Goal: Task Accomplishment & Management: Use online tool/utility

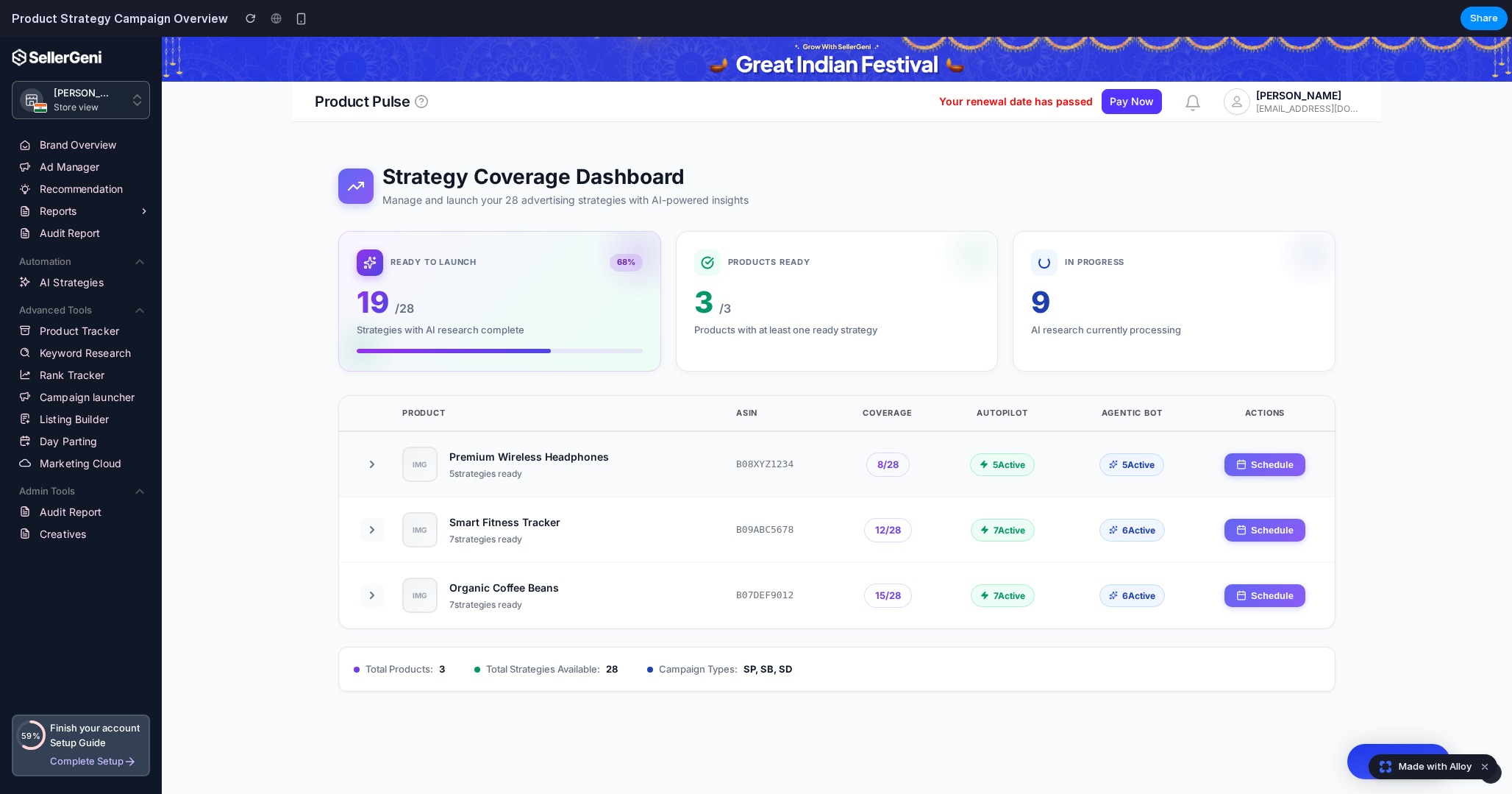
click at [372, 465] on icon at bounding box center [372, 464] width 3 height 6
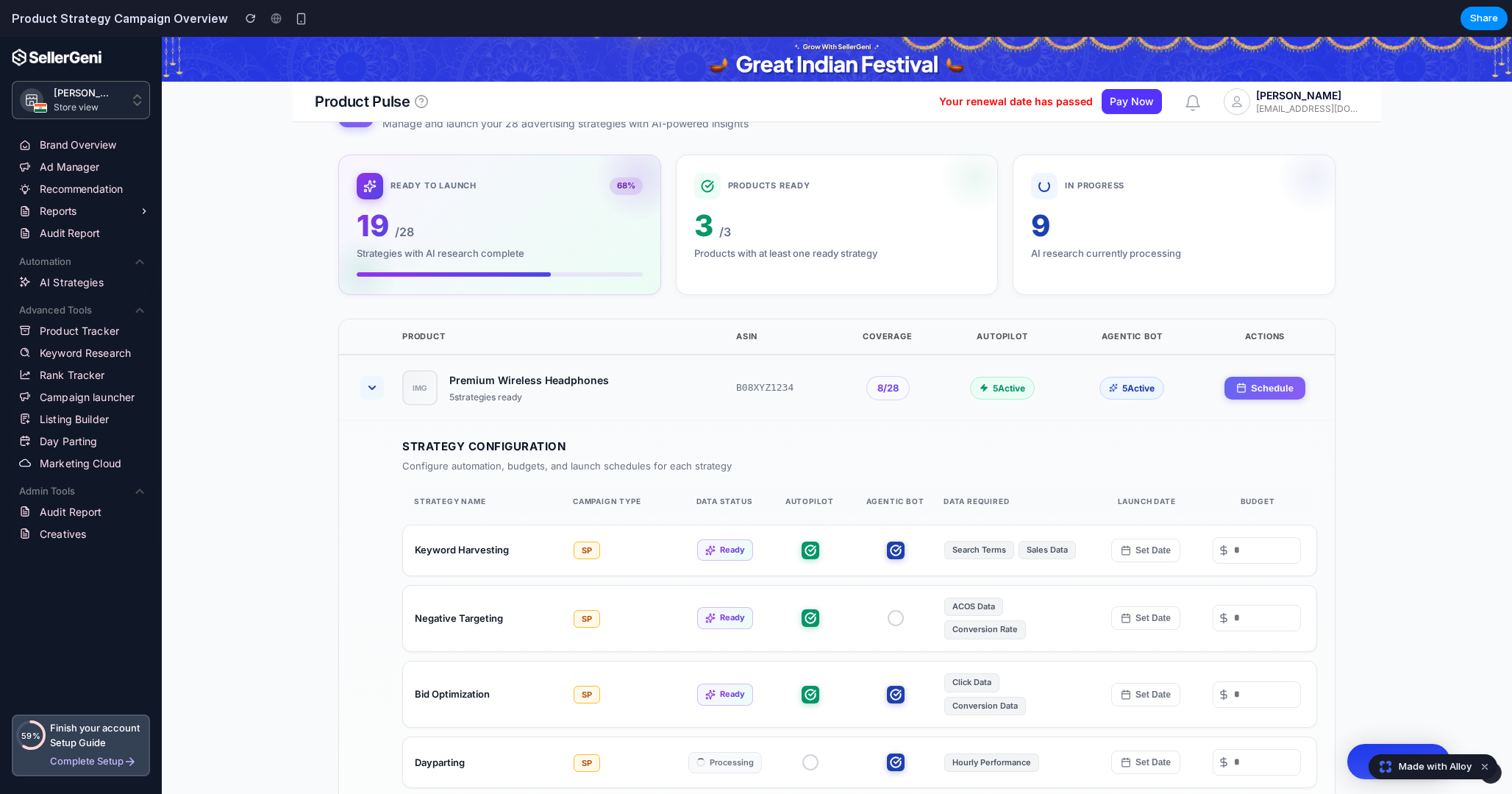
scroll to position [16, 0]
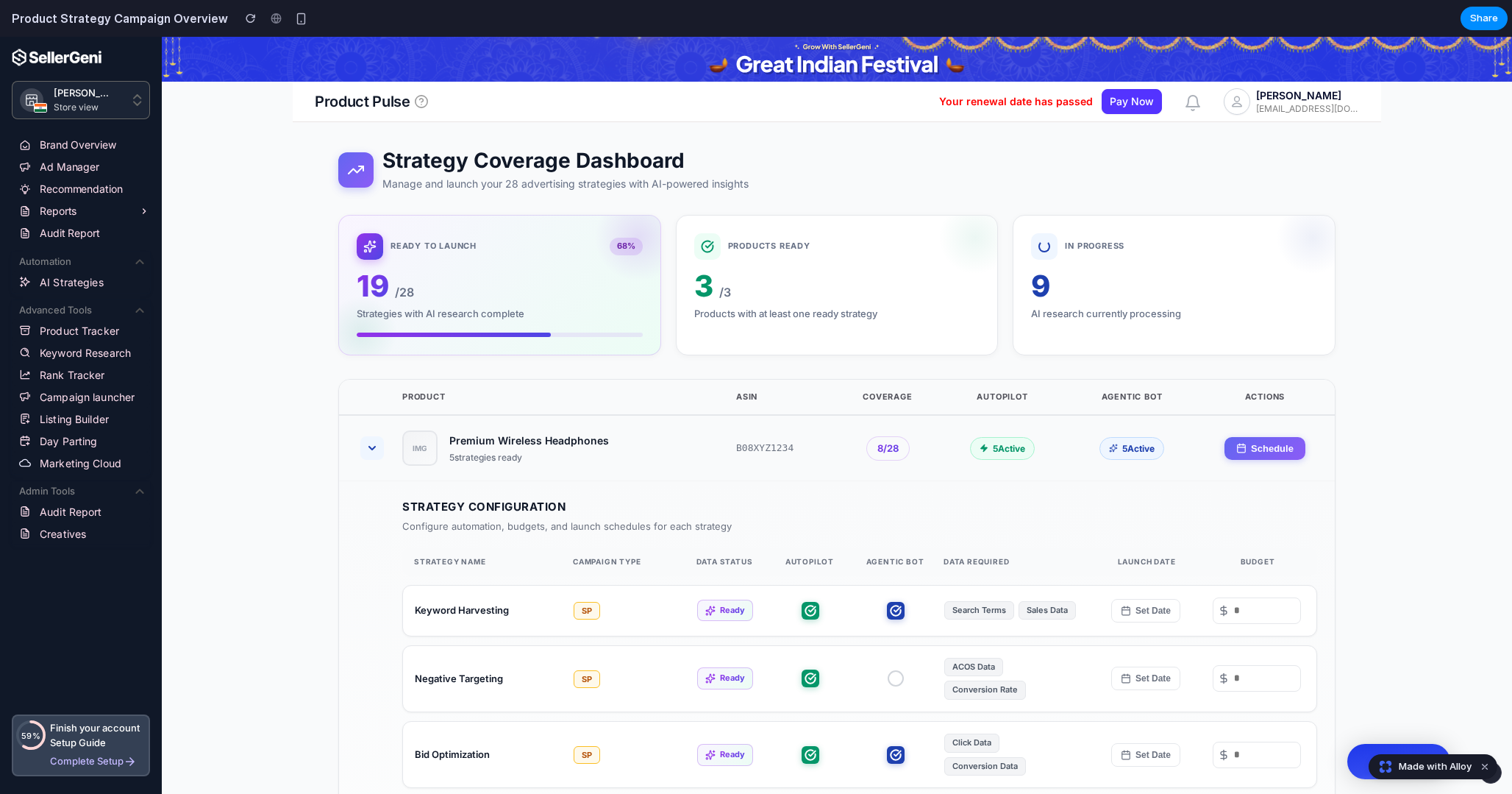
click at [372, 445] on icon at bounding box center [372, 447] width 12 height 12
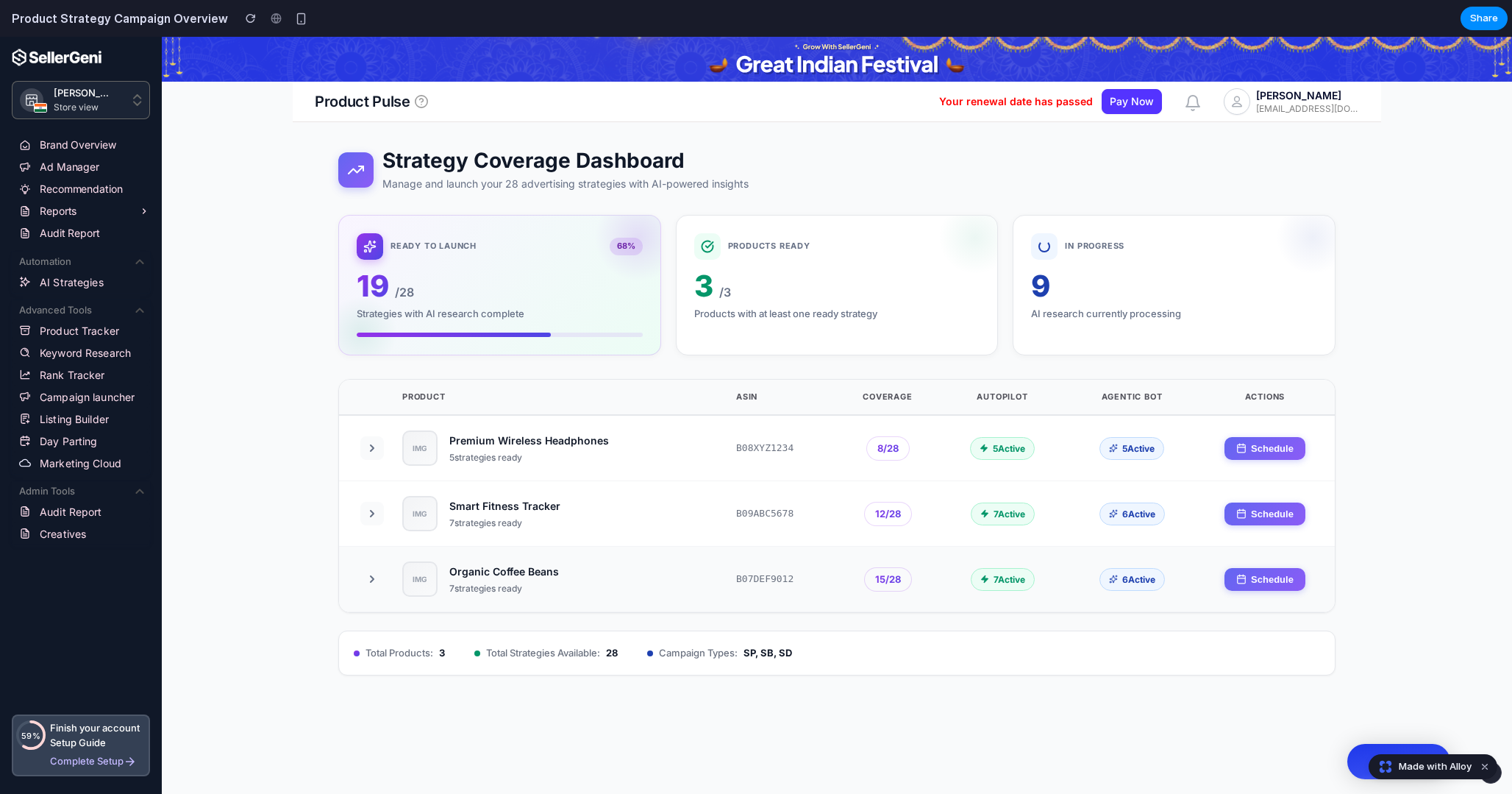
click at [377, 577] on icon at bounding box center [372, 579] width 12 height 12
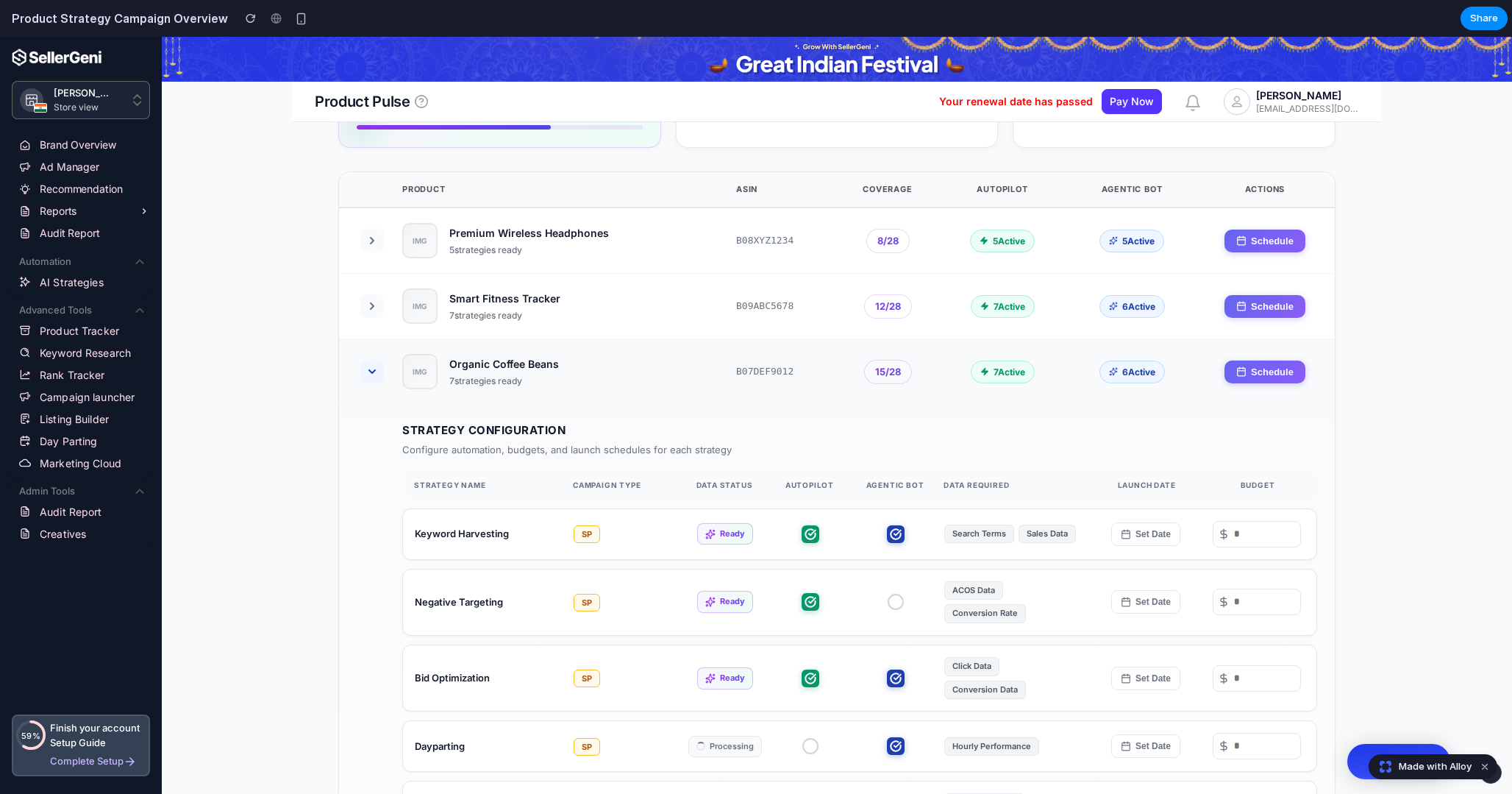
scroll to position [204, 0]
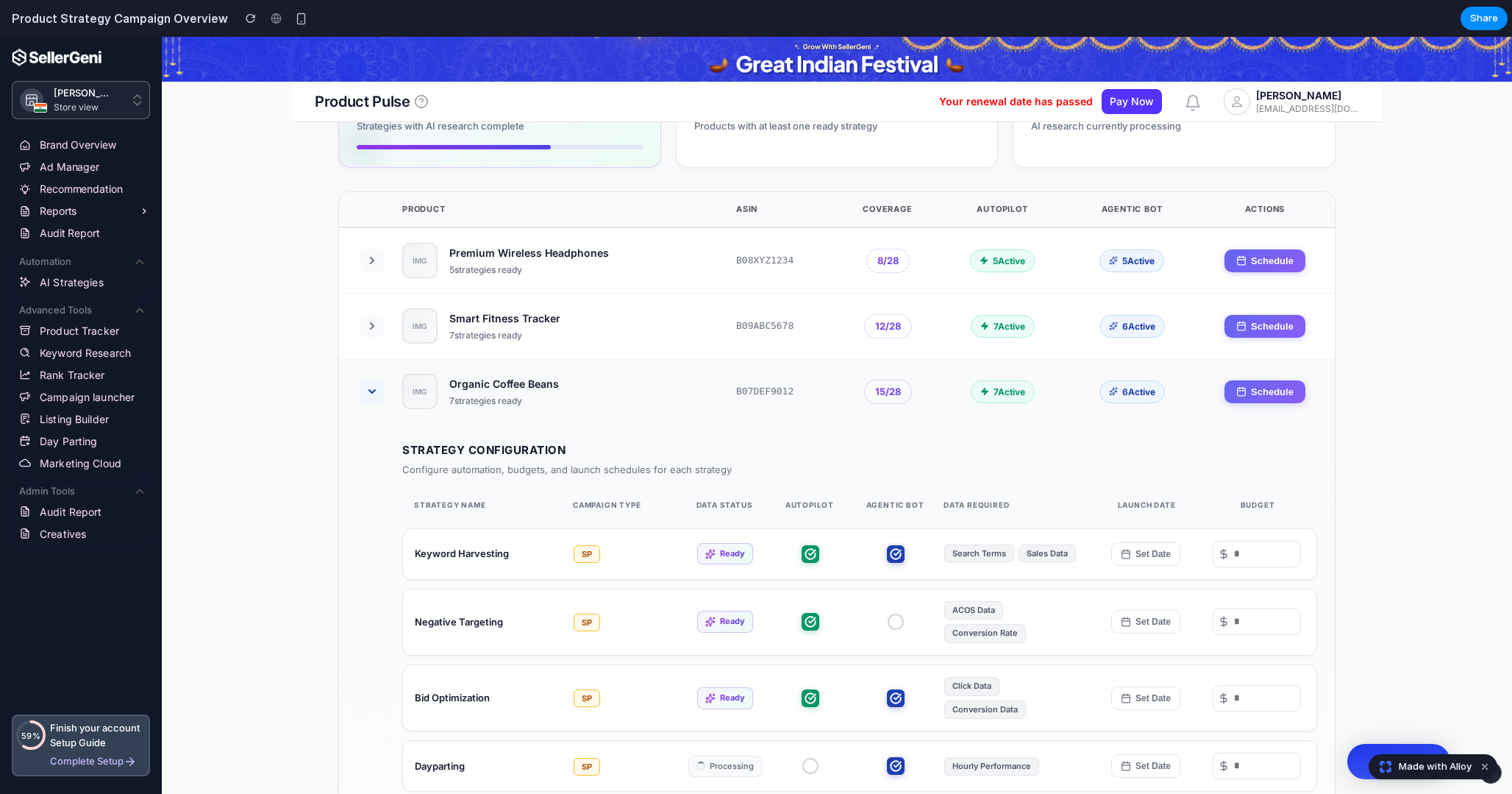
click at [376, 400] on button at bounding box center [372, 391] width 24 height 24
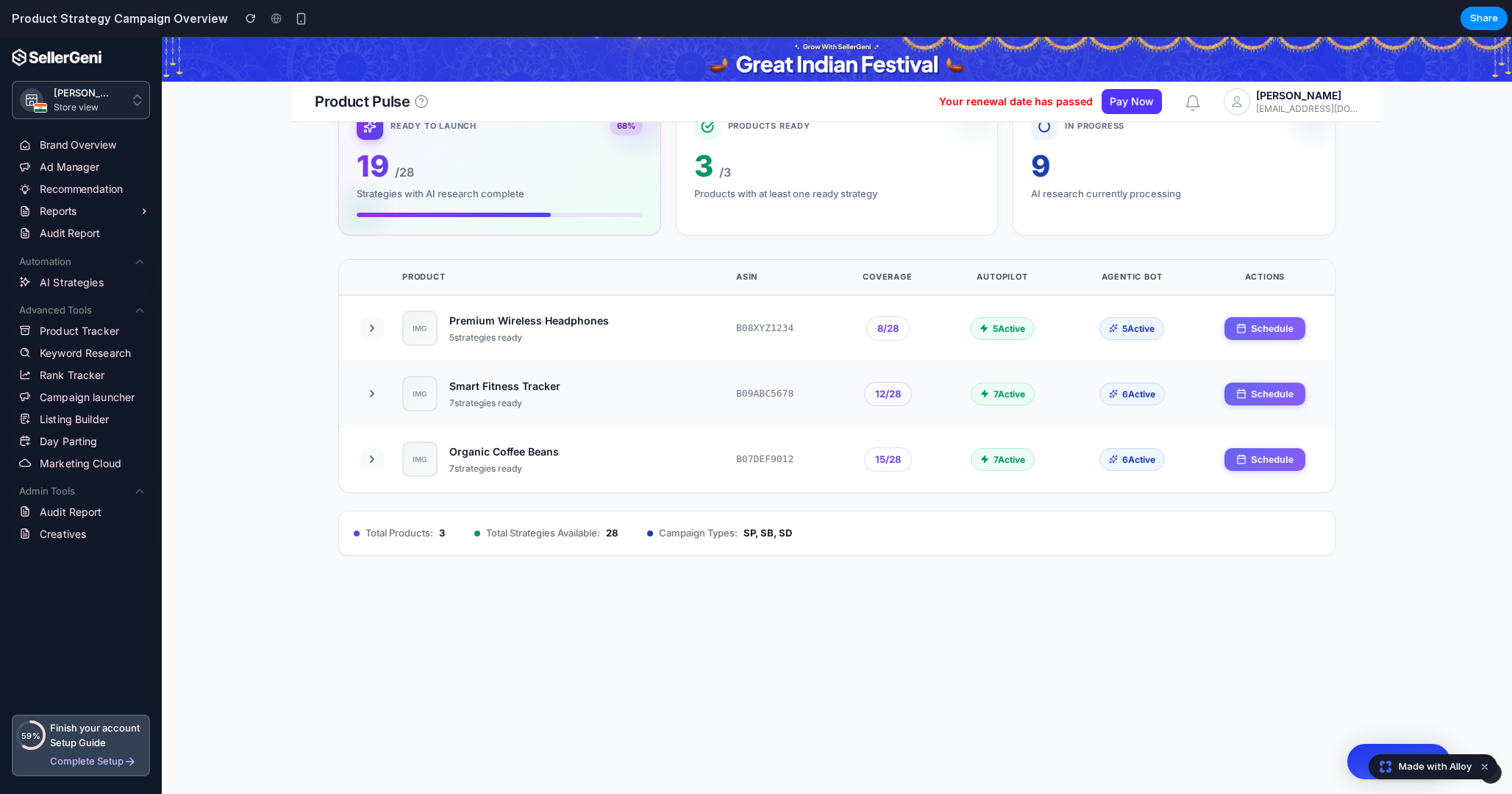
click at [374, 388] on icon at bounding box center [372, 394] width 12 height 12
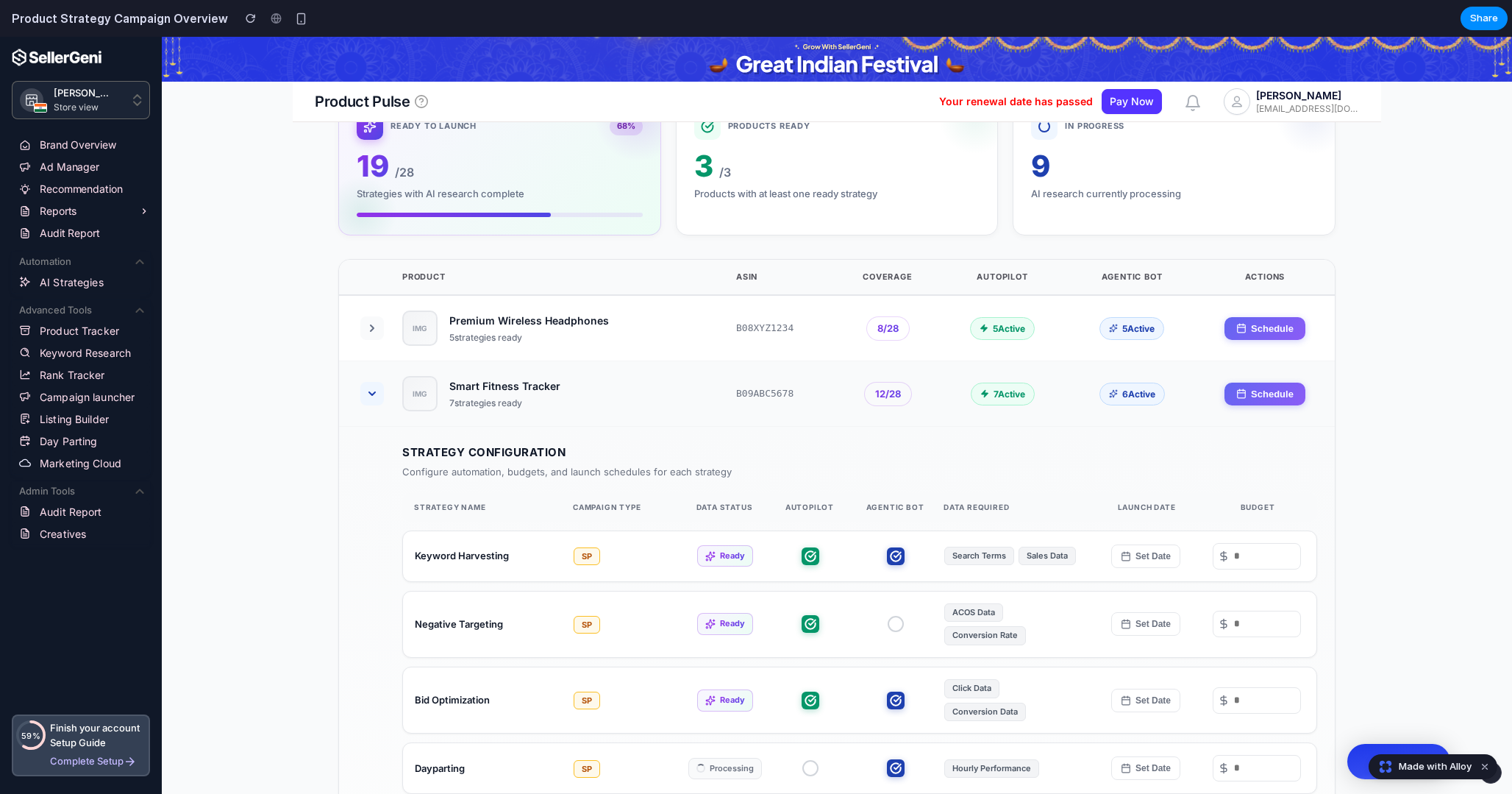
click at [374, 391] on icon at bounding box center [372, 394] width 12 height 12
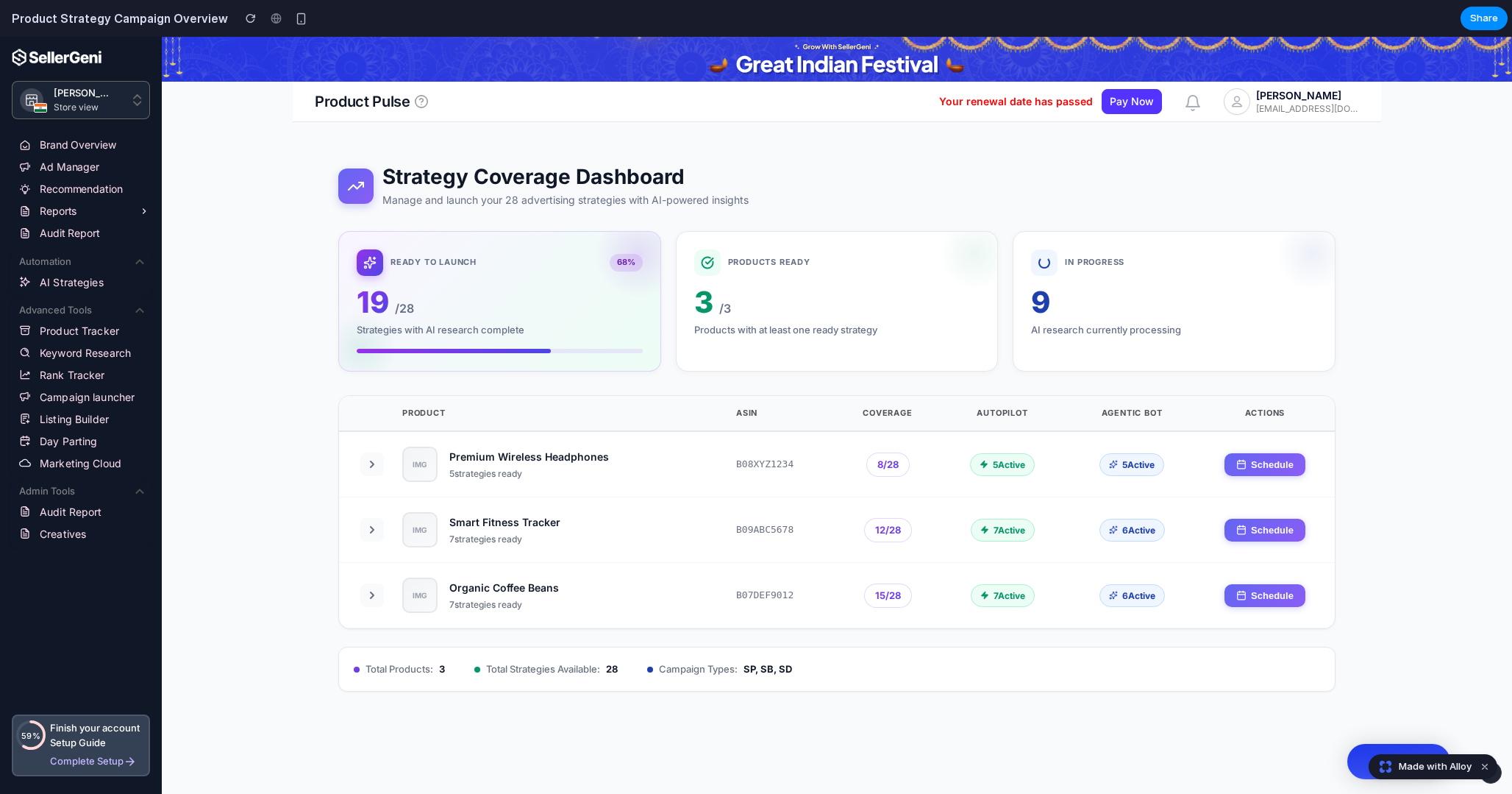
scroll to position [0, 0]
click at [735, 322] on div "Products with at least one ready strategy" at bounding box center [837, 326] width 286 height 14
click at [552, 319] on div "Ready to Launch 68 % 19 / 28 Strategies with AI research complete" at bounding box center [500, 299] width 286 height 104
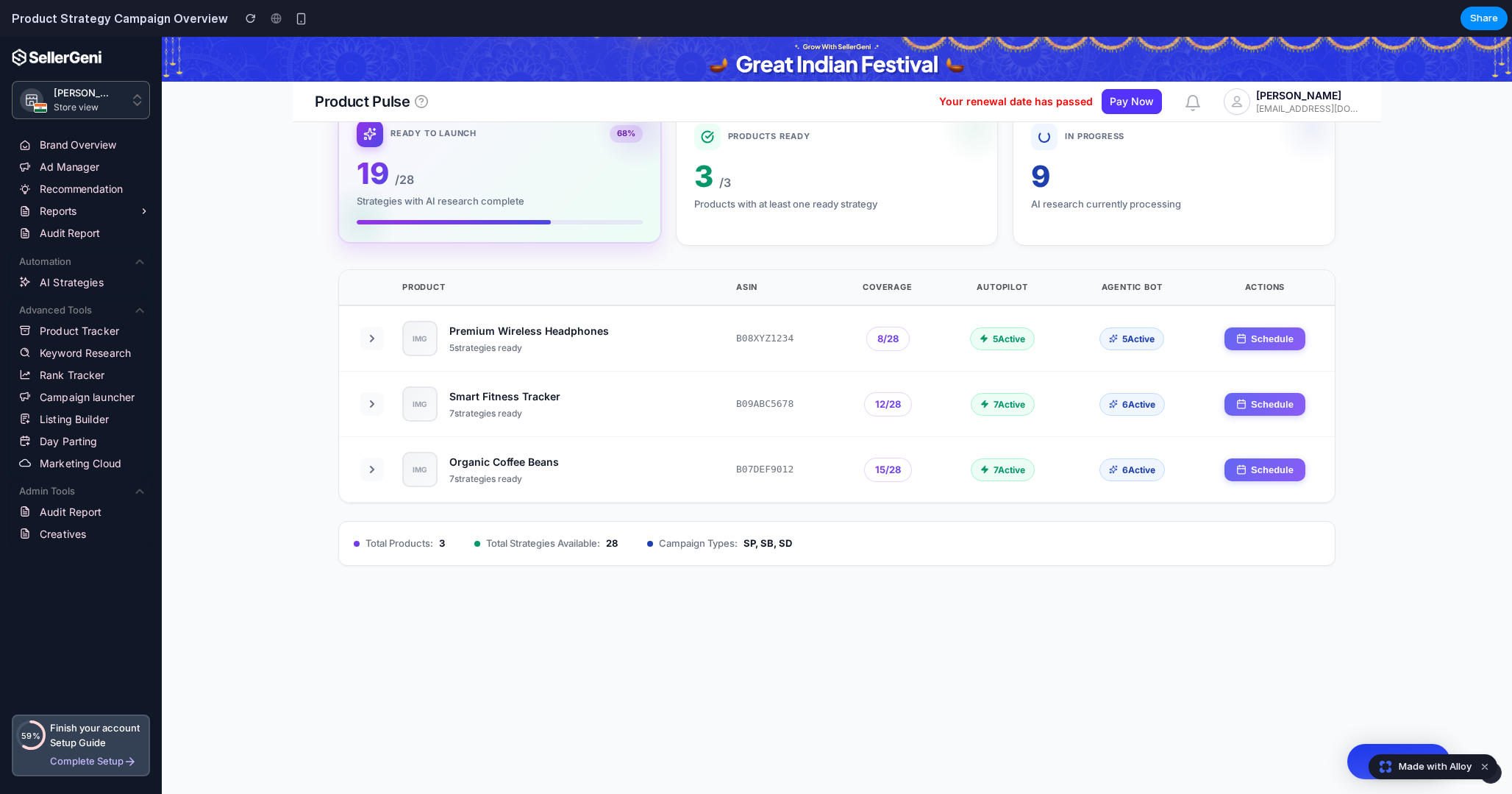
scroll to position [136, 0]
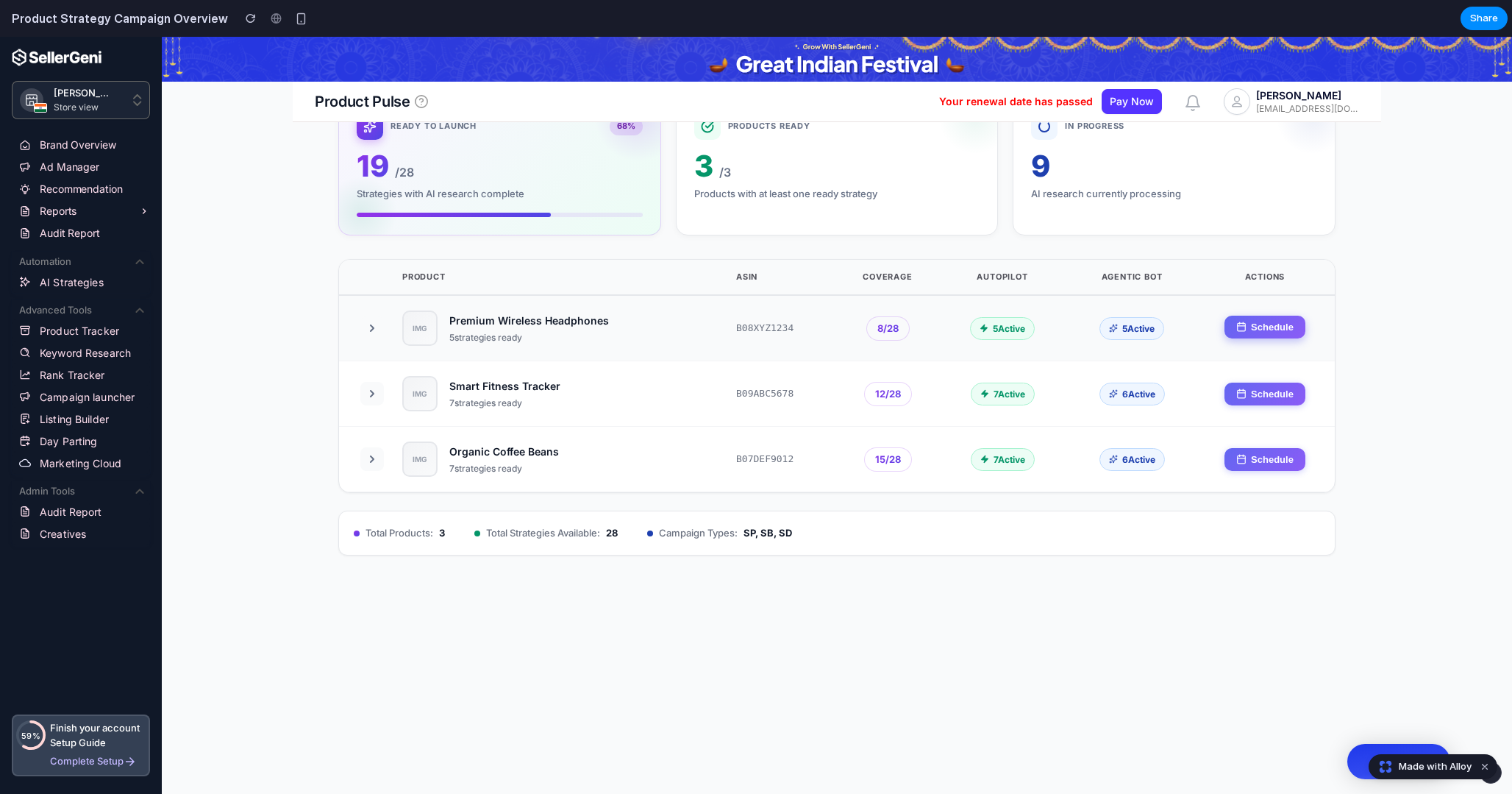
click at [1245, 328] on rect at bounding box center [1241, 327] width 8 height 8
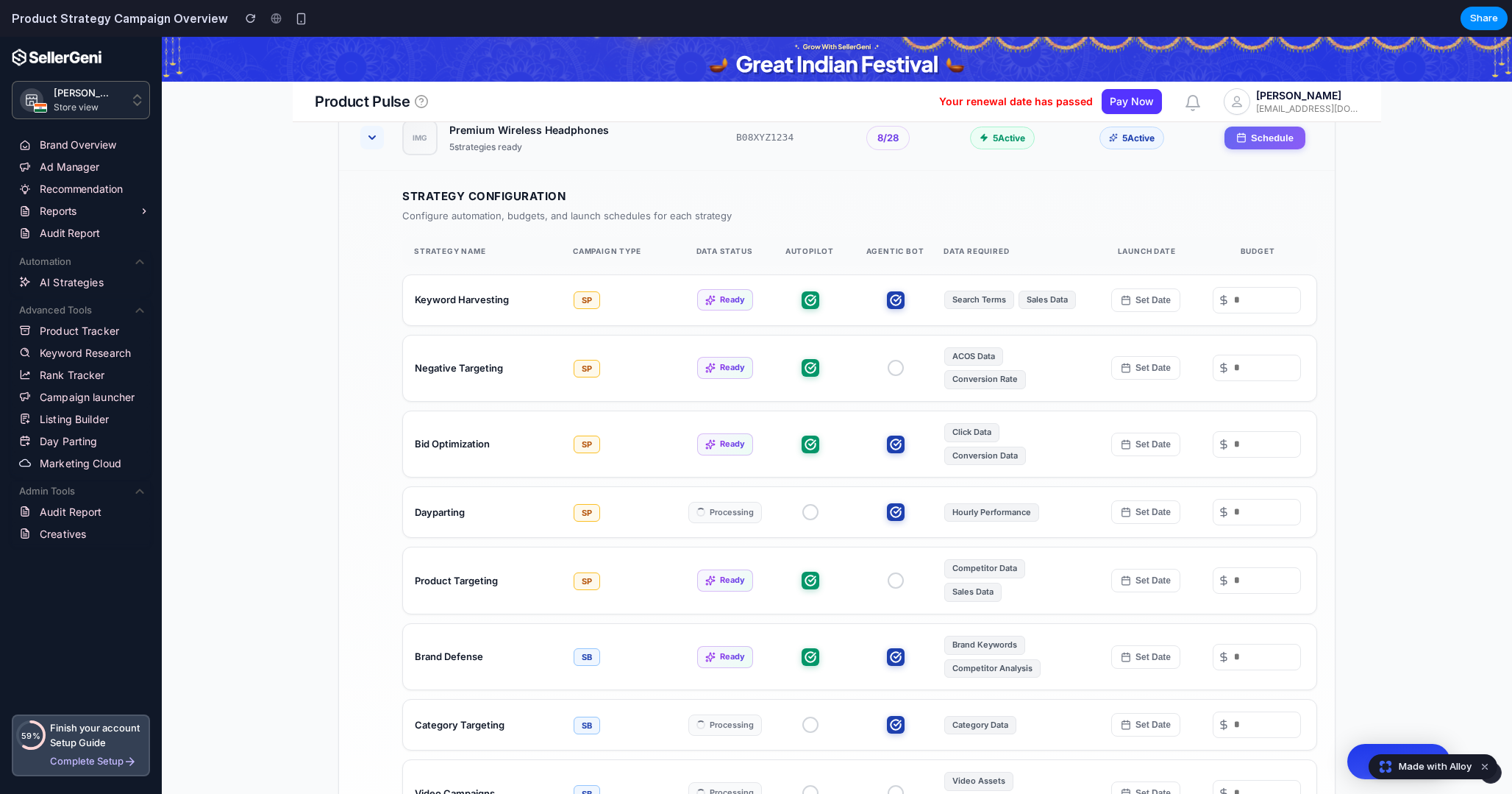
scroll to position [346, 0]
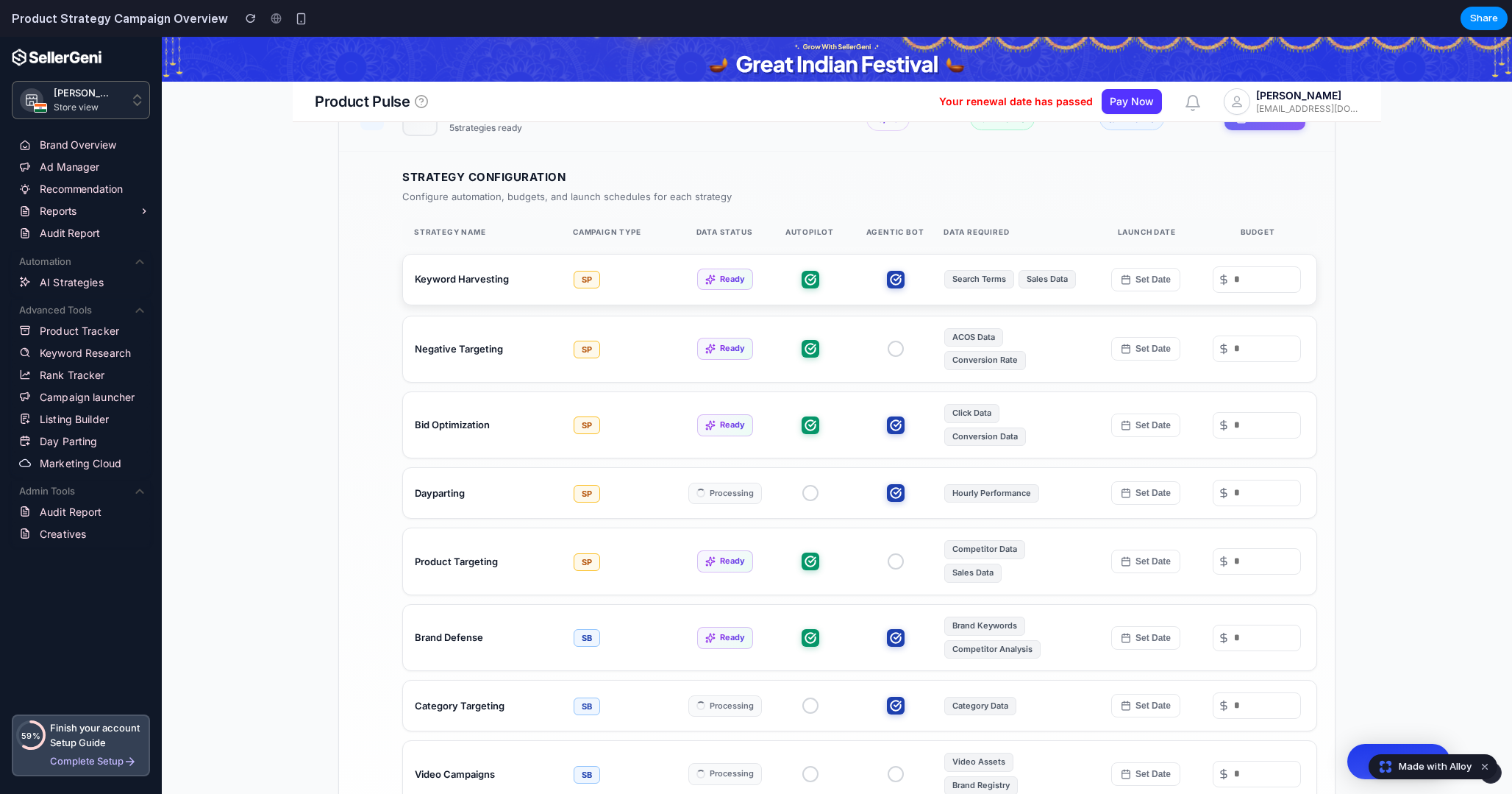
click at [779, 275] on div at bounding box center [810, 279] width 74 height 27
click at [822, 277] on button at bounding box center [810, 279] width 27 height 27
click at [814, 281] on icon at bounding box center [810, 279] width 10 height 10
click at [813, 281] on icon at bounding box center [810, 279] width 17 height 17
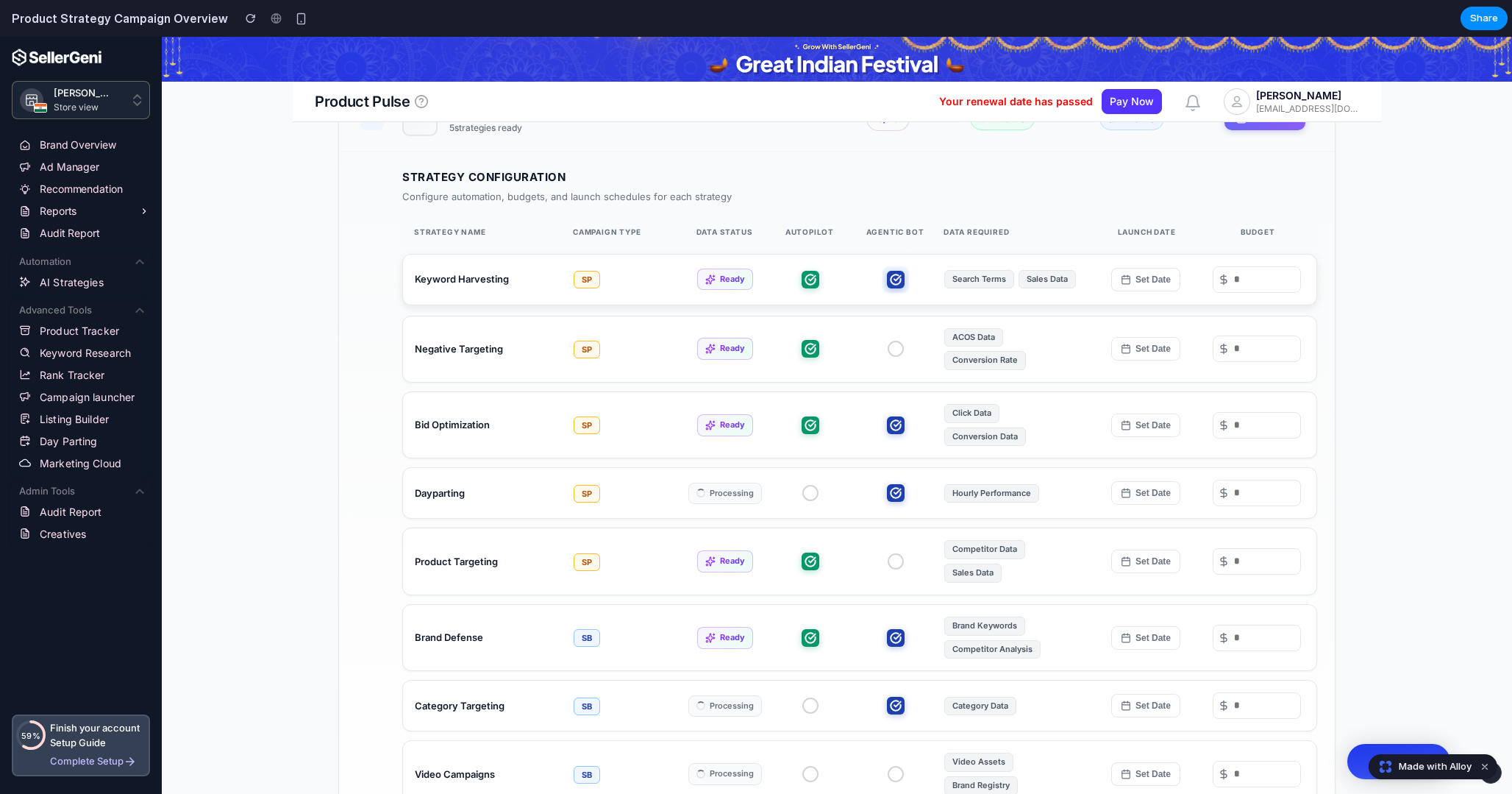
click at [899, 282] on icon at bounding box center [896, 279] width 10 height 10
click at [899, 282] on icon at bounding box center [896, 279] width 17 height 17
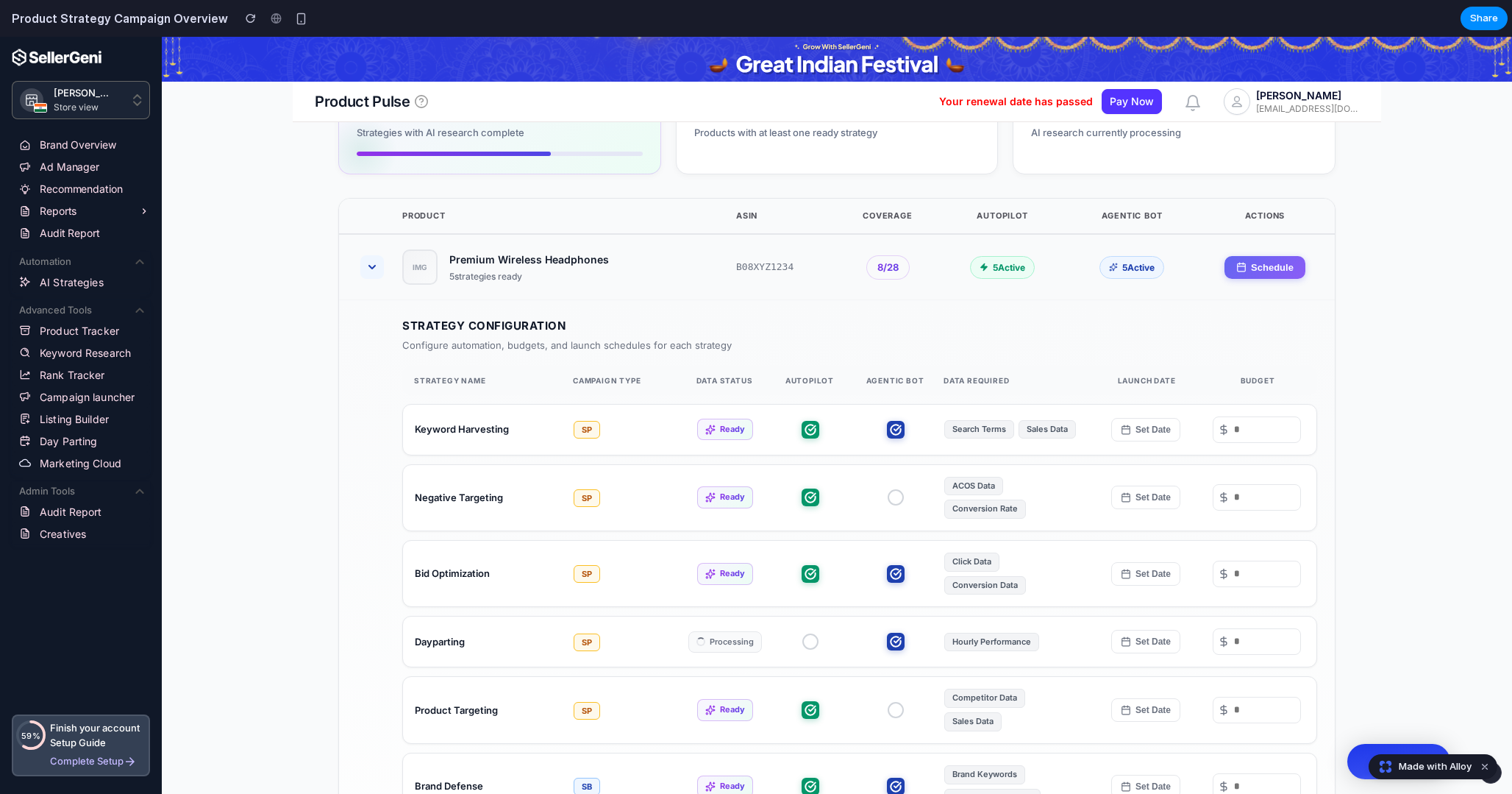
click at [375, 265] on icon at bounding box center [372, 267] width 12 height 12
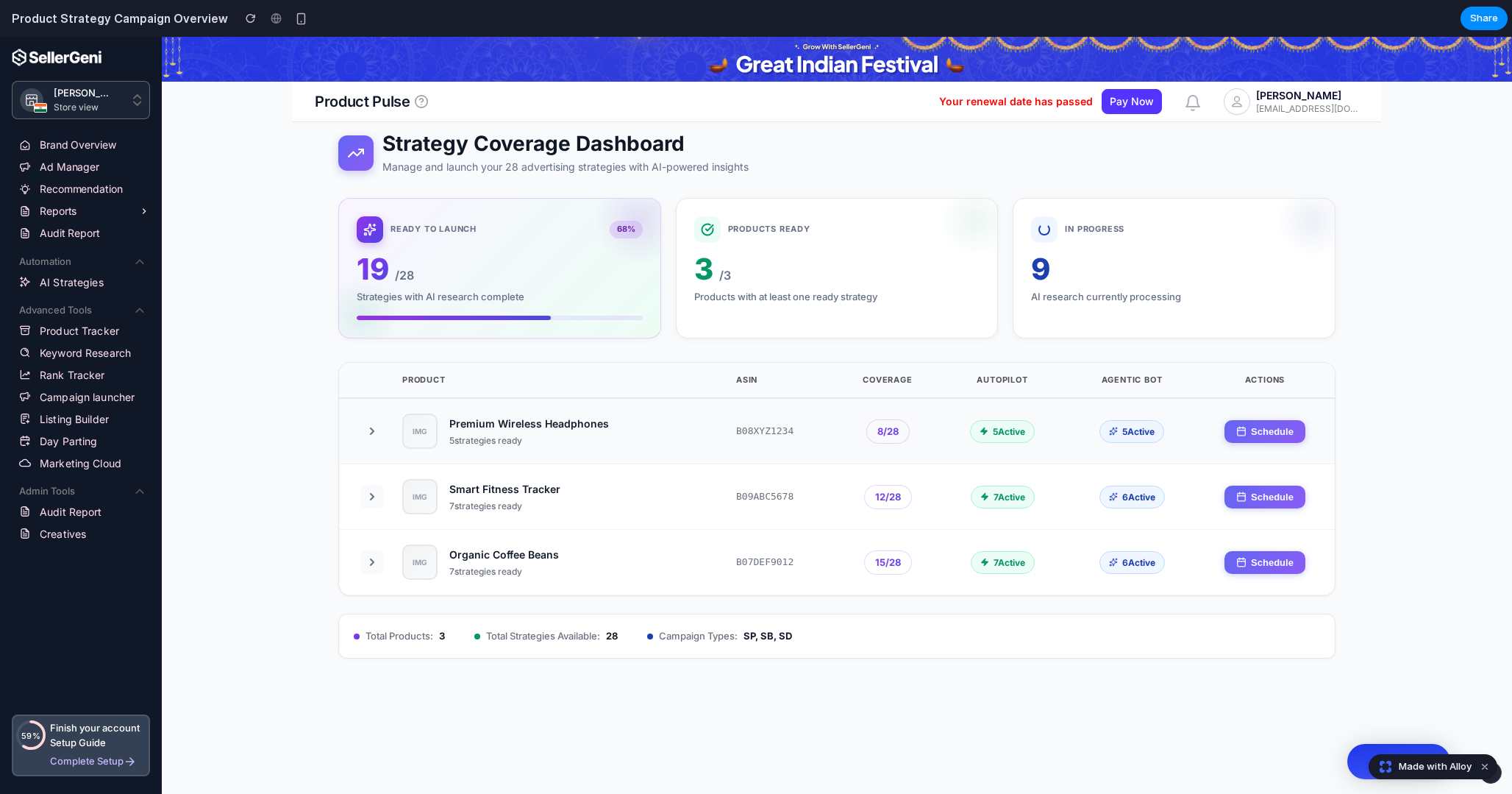
scroll to position [0, 0]
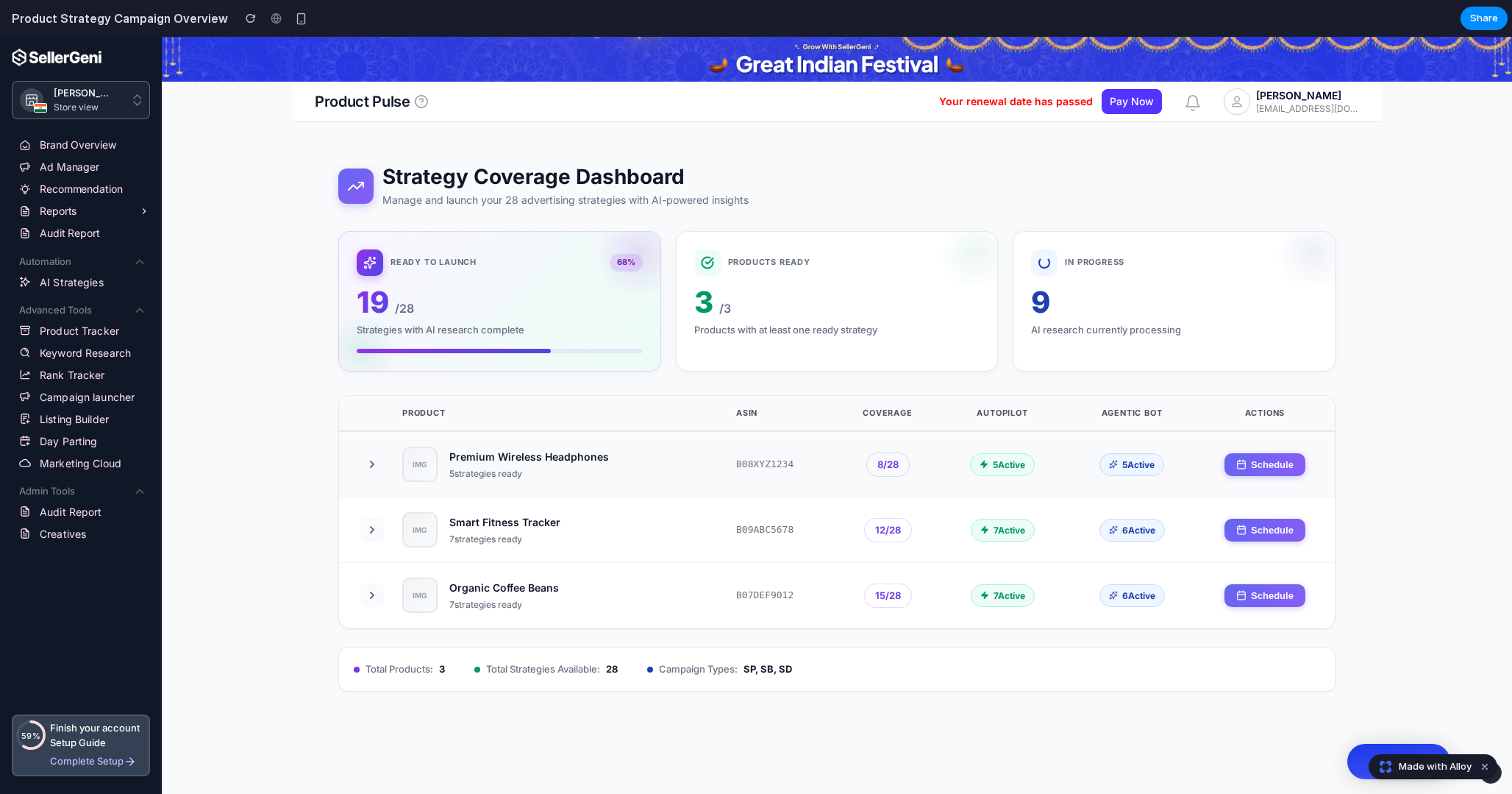
click at [370, 464] on icon at bounding box center [372, 464] width 12 height 12
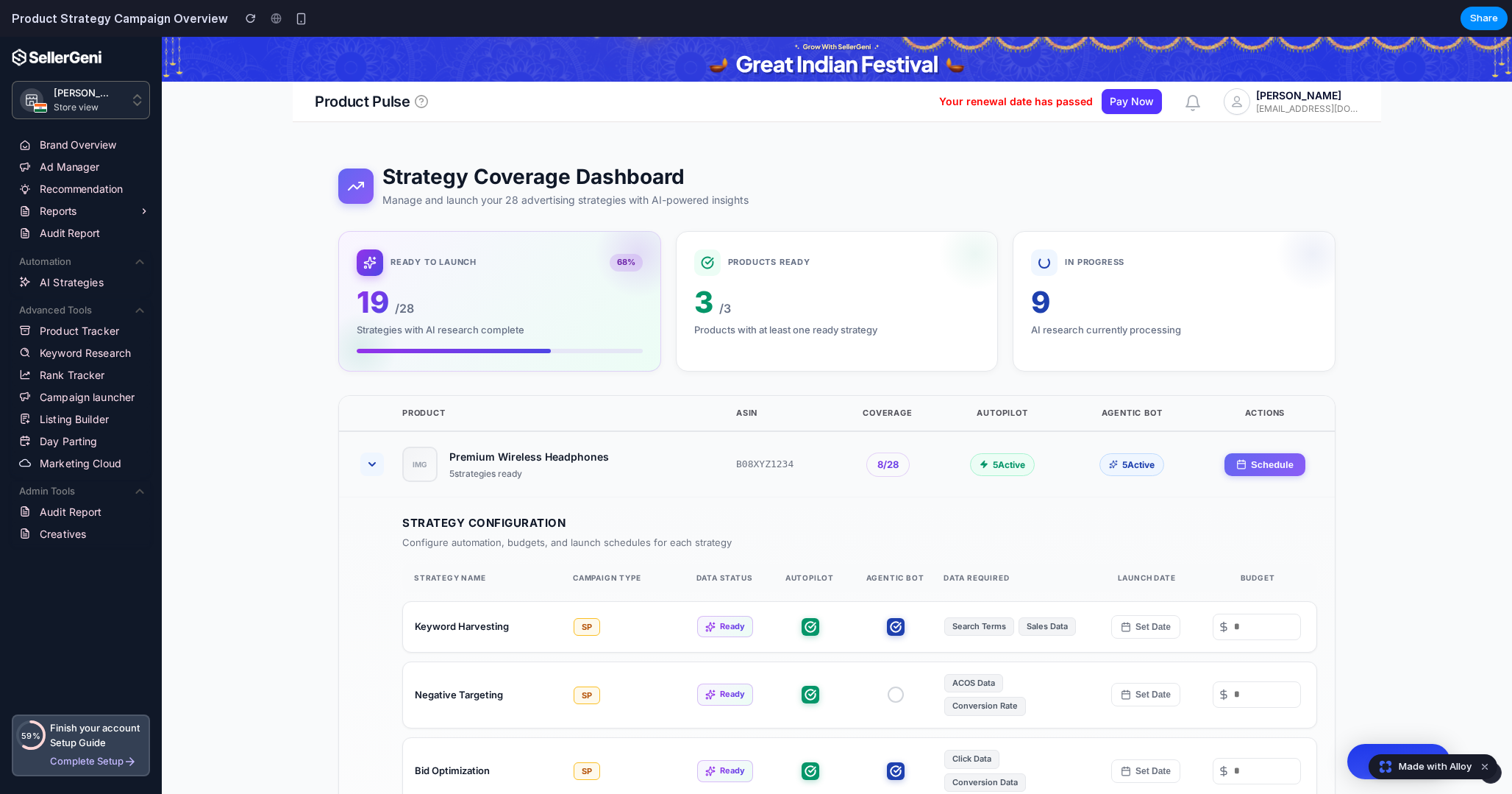
click at [370, 464] on icon at bounding box center [372, 464] width 6 height 3
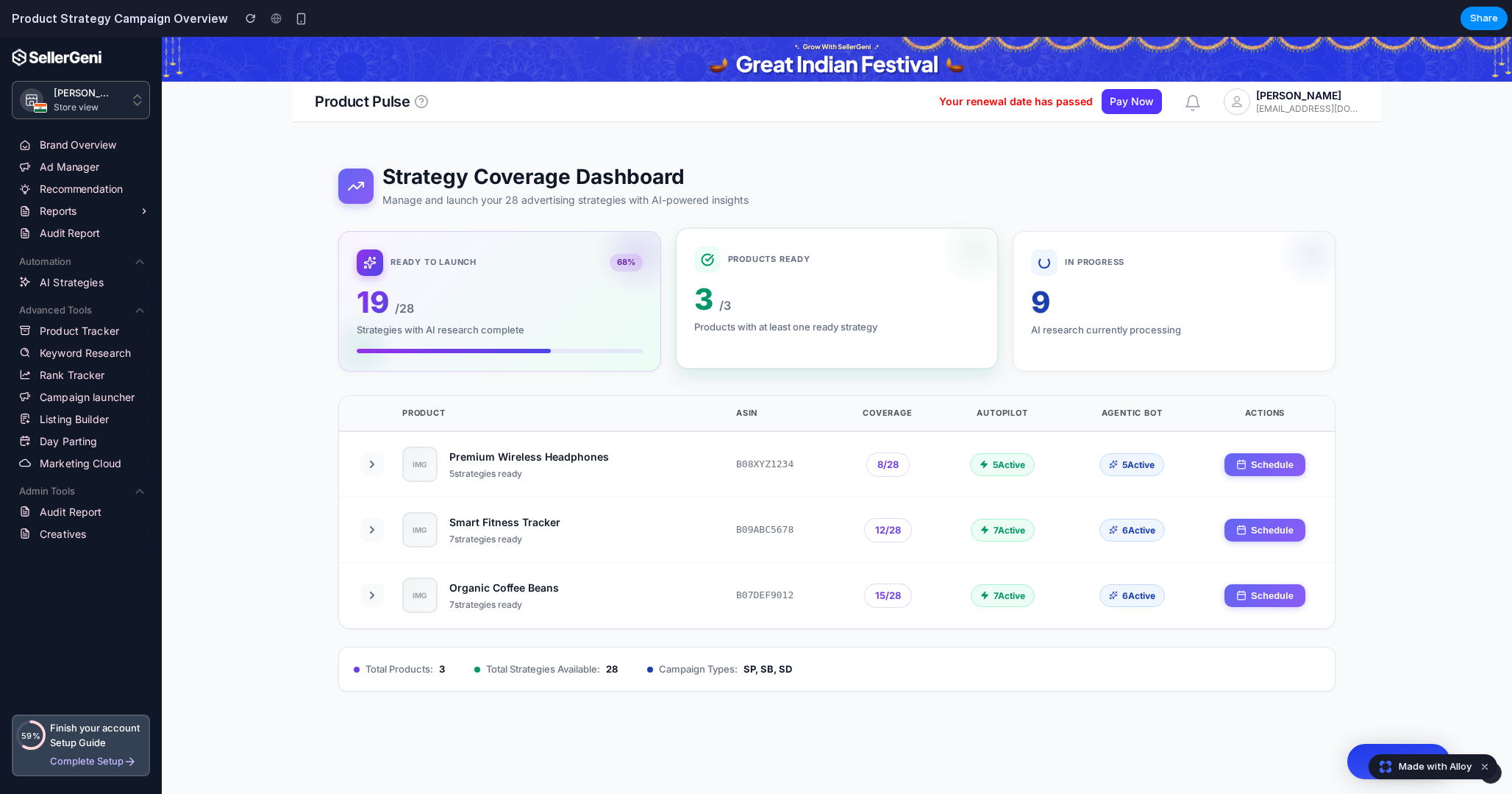
click at [727, 322] on div "Products with at least one ready strategy" at bounding box center [837, 326] width 286 height 14
click at [594, 323] on div "Strategies with AI research complete" at bounding box center [500, 326] width 286 height 14
click at [776, 333] on div "Products with at least one ready strategy" at bounding box center [837, 326] width 286 height 14
click at [1083, 340] on div "In Progress 9 AI research currently processing" at bounding box center [1174, 298] width 323 height 140
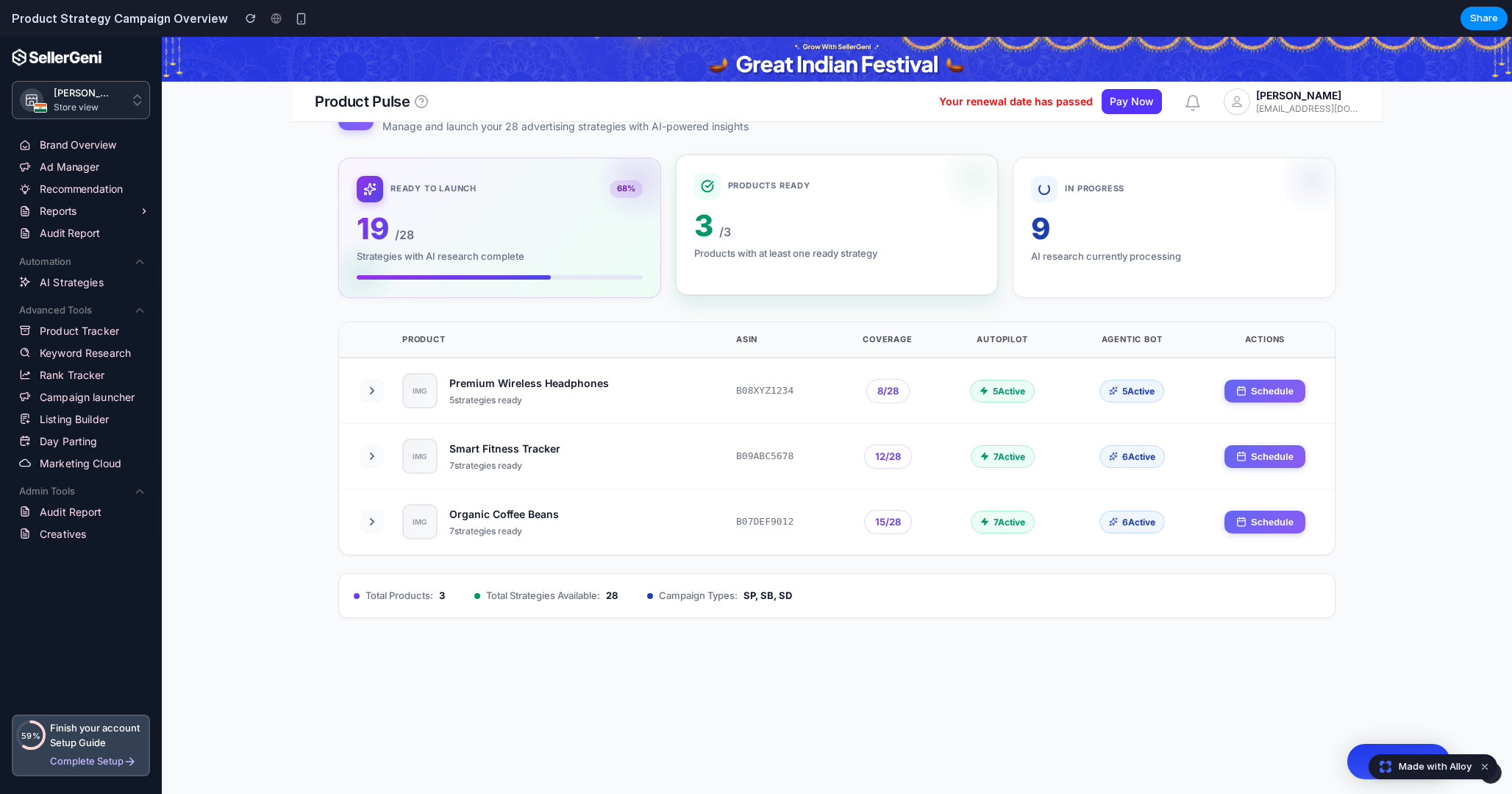
scroll to position [136, 0]
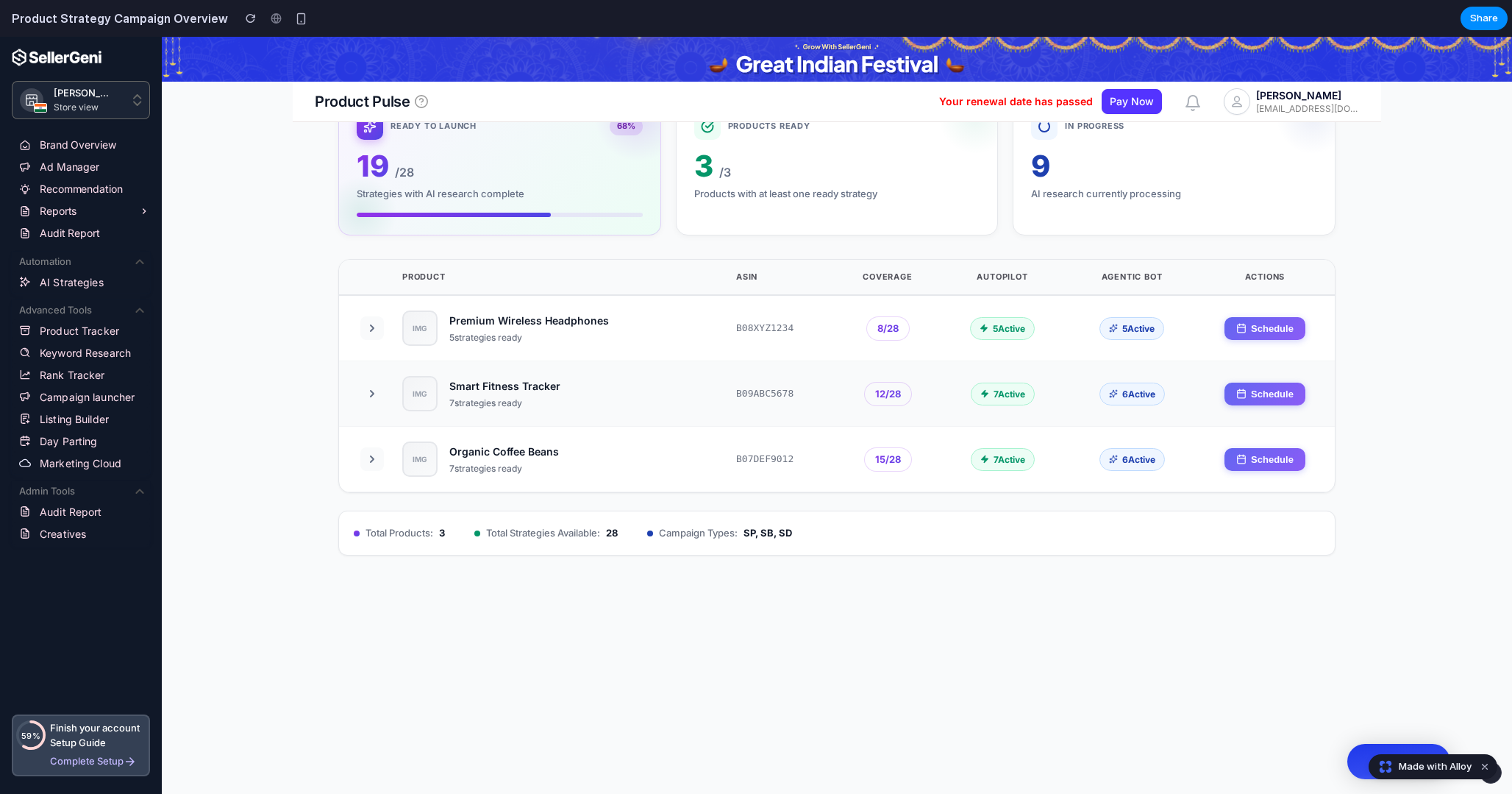
click at [366, 397] on icon at bounding box center [372, 394] width 12 height 12
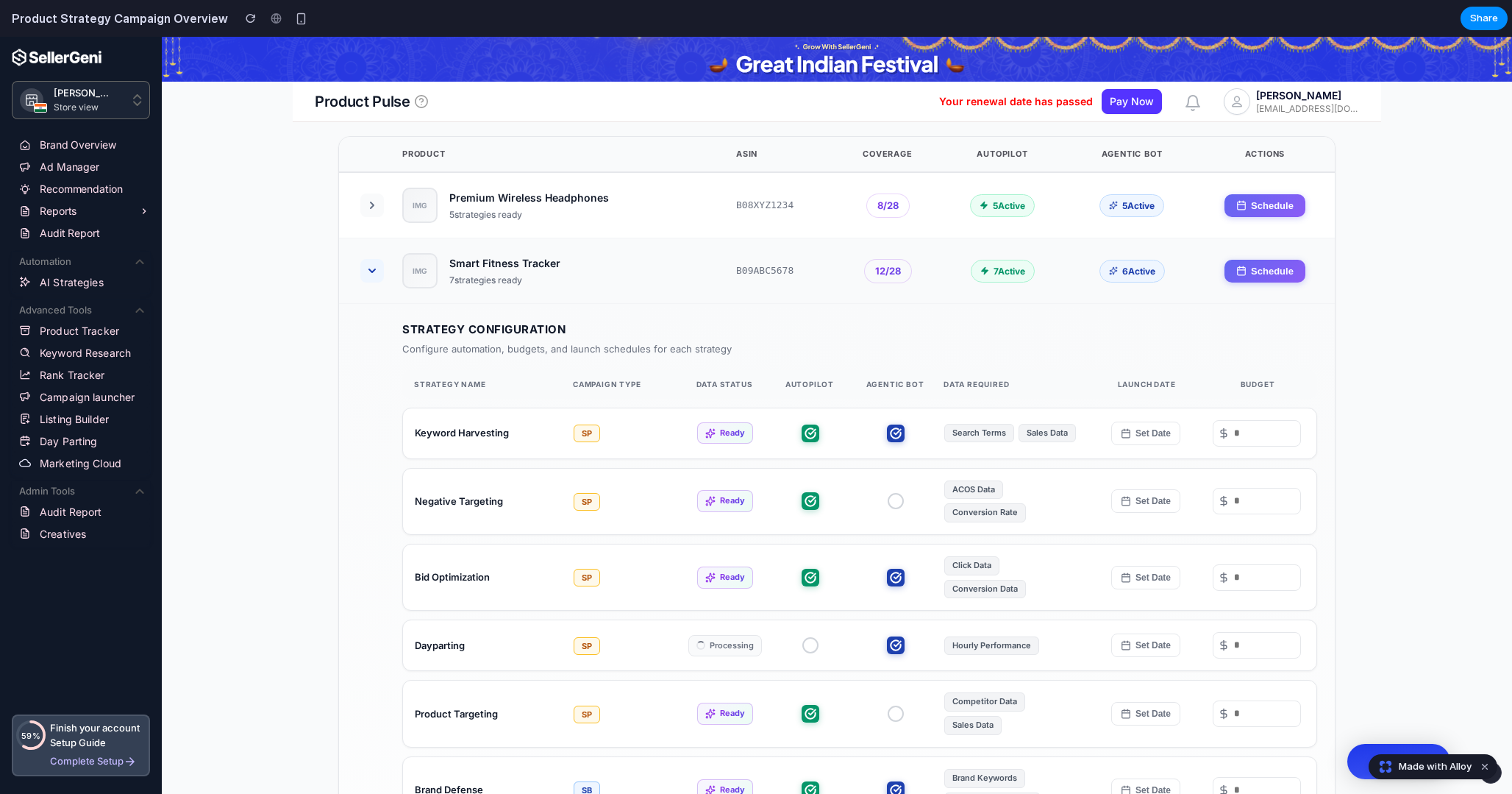
scroll to position [293, 0]
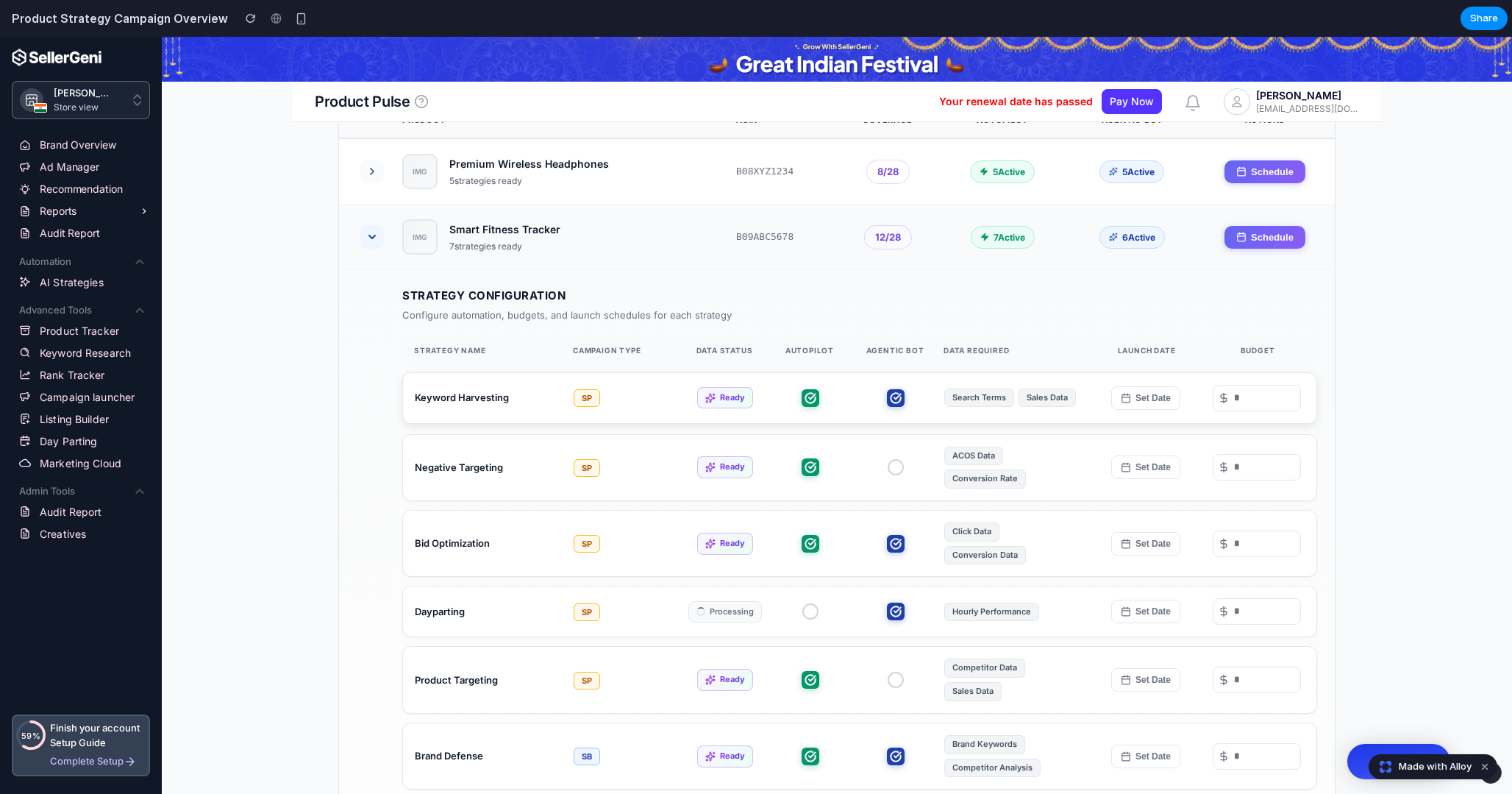
click at [480, 408] on div "Keyword Harvesting SP Ready Search Terms Sales Data Set Date" at bounding box center [859, 398] width 915 height 52
click at [812, 400] on icon at bounding box center [810, 397] width 12 height 12
click at [812, 400] on icon at bounding box center [810, 397] width 17 height 17
click at [748, 398] on div "Ready" at bounding box center [725, 397] width 56 height 22
click at [894, 398] on icon at bounding box center [897, 396] width 7 height 5
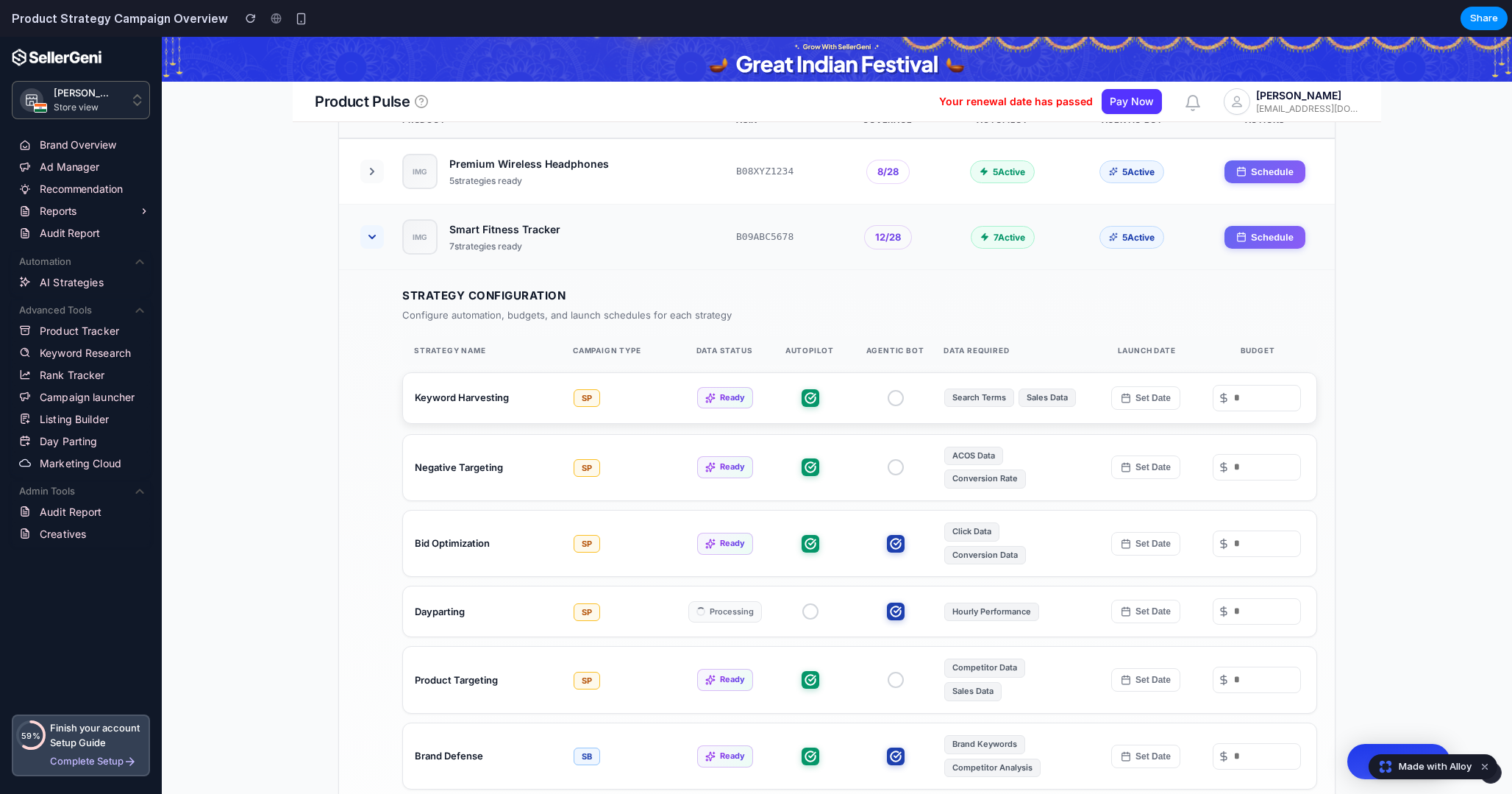
click at [1146, 399] on button "Set Date" at bounding box center [1145, 397] width 69 height 24
click at [1061, 371] on div "Strategy Name Campaign Type Data Status AutoPilot Agentic Bot Data Required Lau…" at bounding box center [859, 699] width 915 height 726
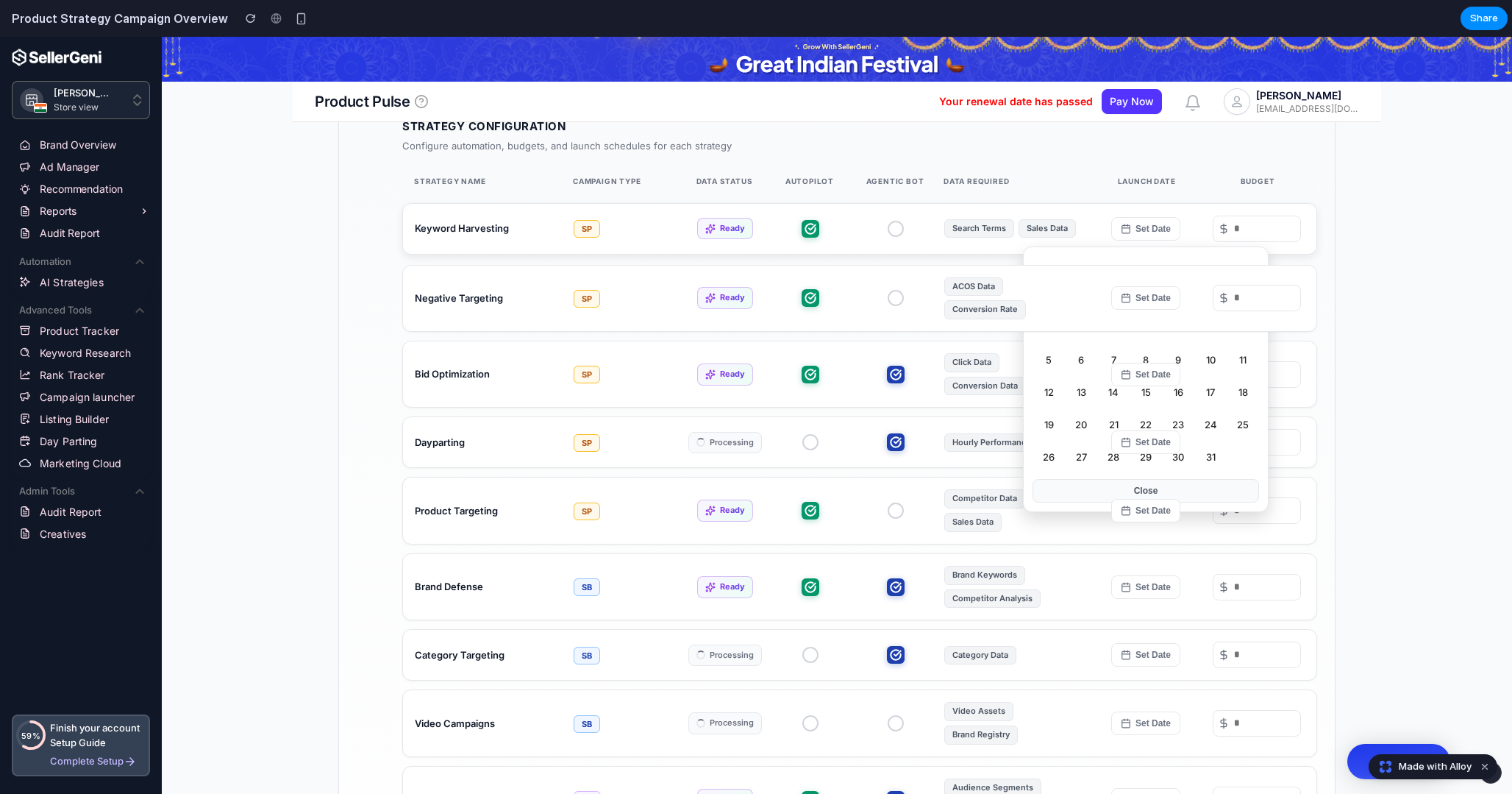
scroll to position [417, 0]
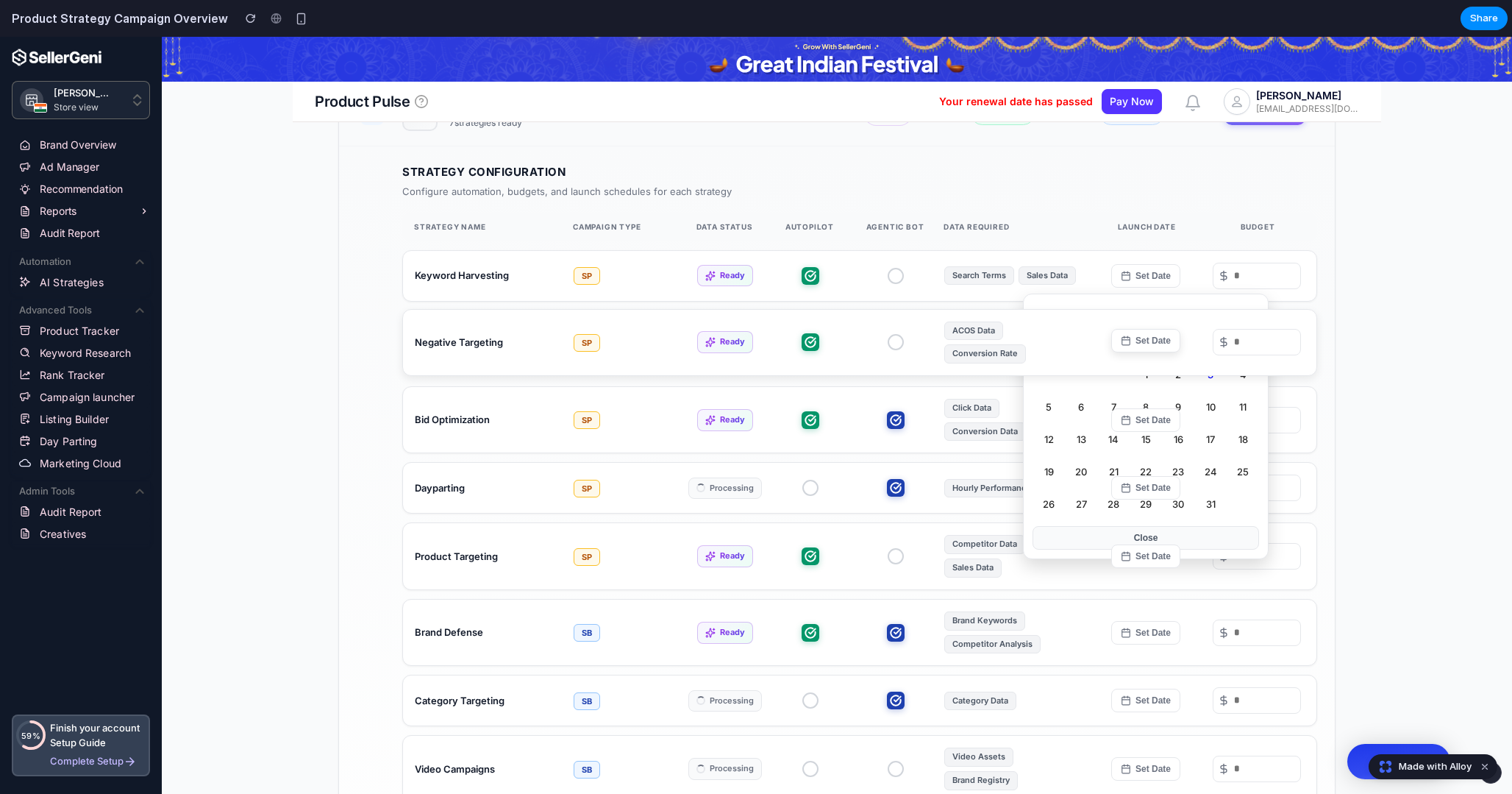
click at [1141, 337] on button "Set Date" at bounding box center [1145, 340] width 69 height 24
click at [1142, 272] on button "Set Date" at bounding box center [1145, 273] width 69 height 24
click at [1138, 278] on button "Set Date" at bounding box center [1145, 274] width 69 height 24
click at [1190, 249] on div "Keyword Harvesting SP Ready Search Terms Sales Data Set Date [DATE] Su Mo Tu We…" at bounding box center [859, 275] width 915 height 52
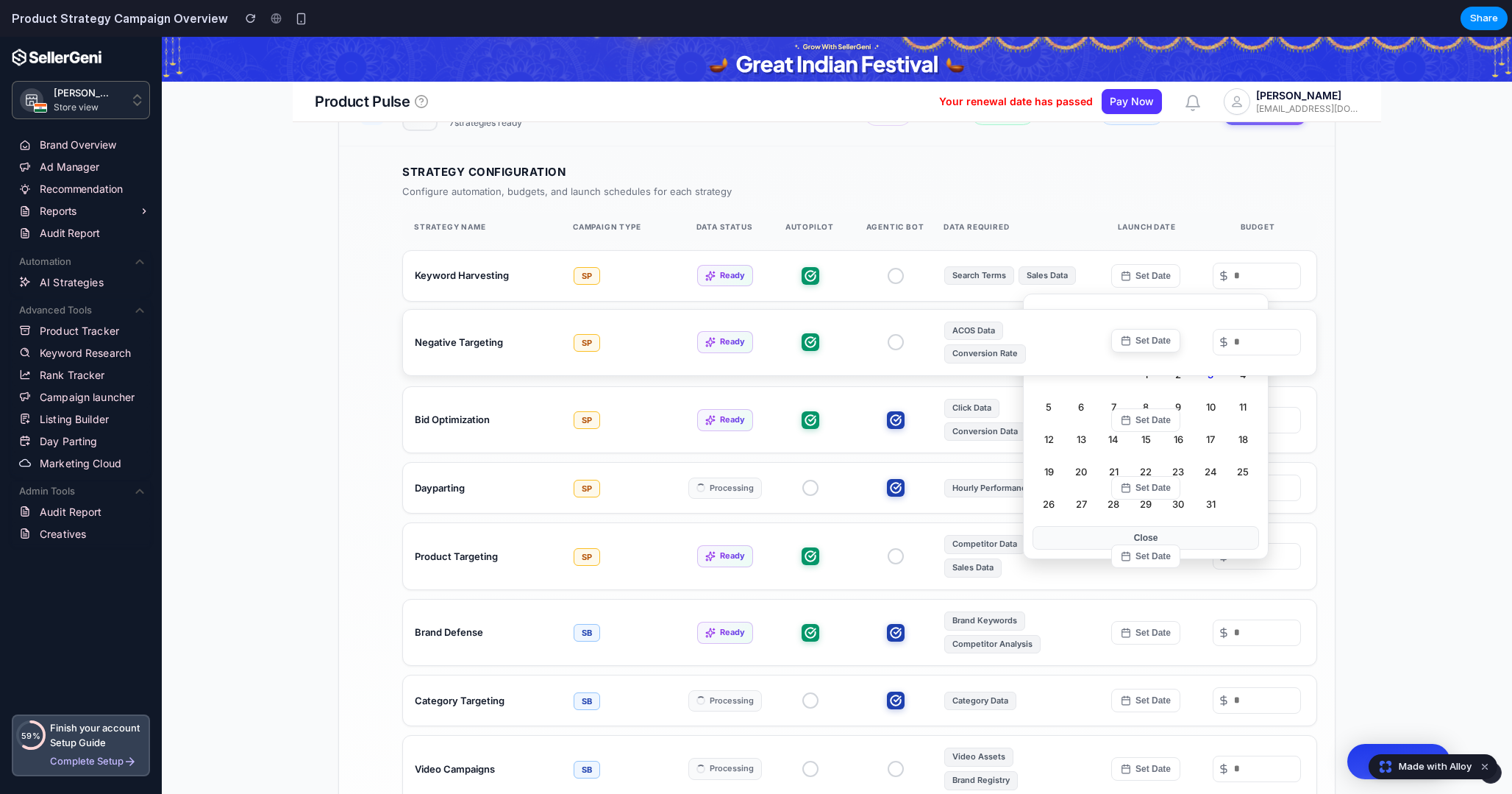
click at [1137, 350] on button "Set Date" at bounding box center [1145, 340] width 69 height 24
click at [1139, 349] on button "Set Date" at bounding box center [1145, 340] width 69 height 24
click at [1092, 231] on div "Strategy Name Campaign Type Data Status AutoPilot Agentic Bot Data Required Lau…" at bounding box center [859, 226] width 915 height 28
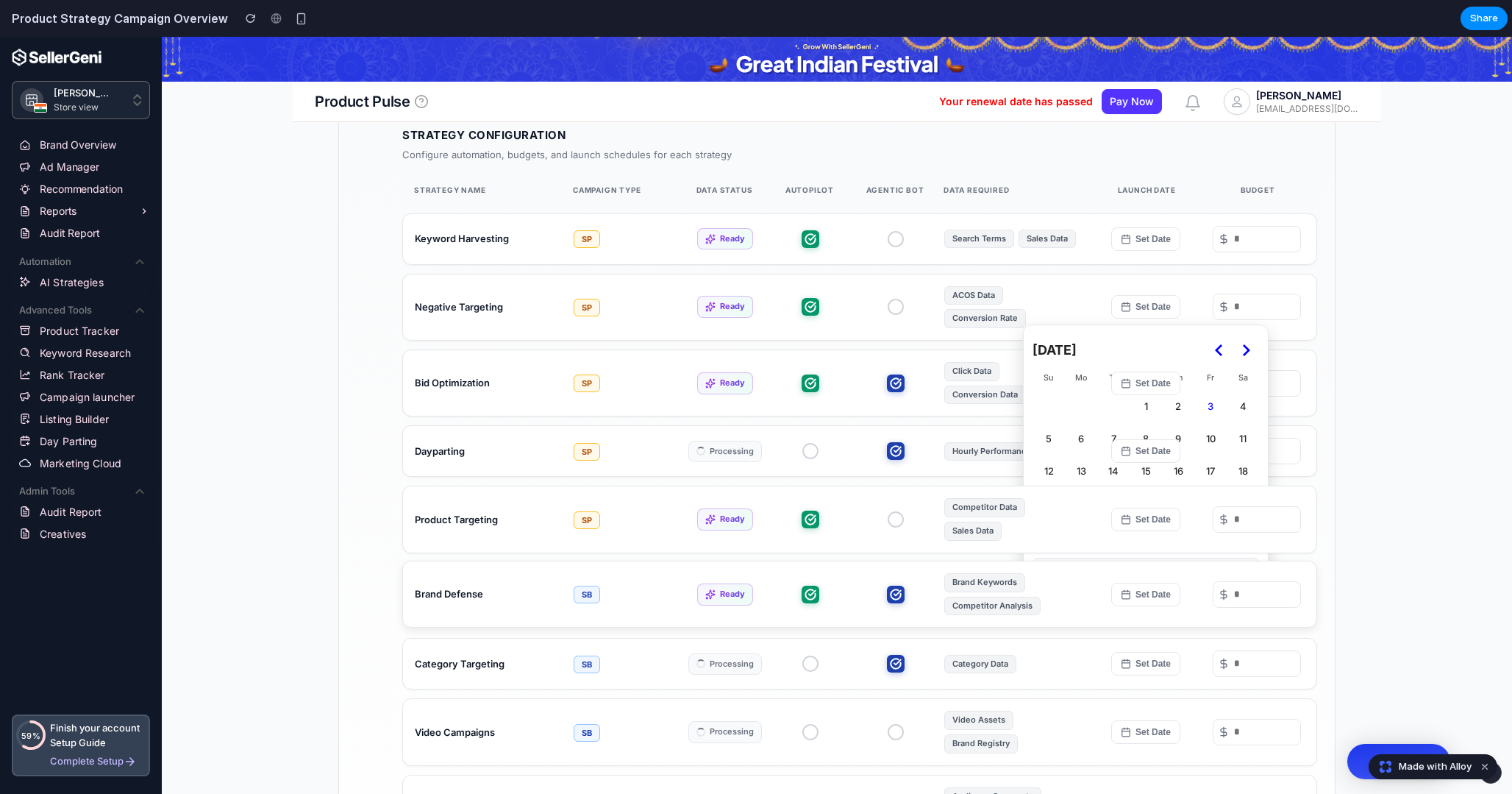
scroll to position [0, 0]
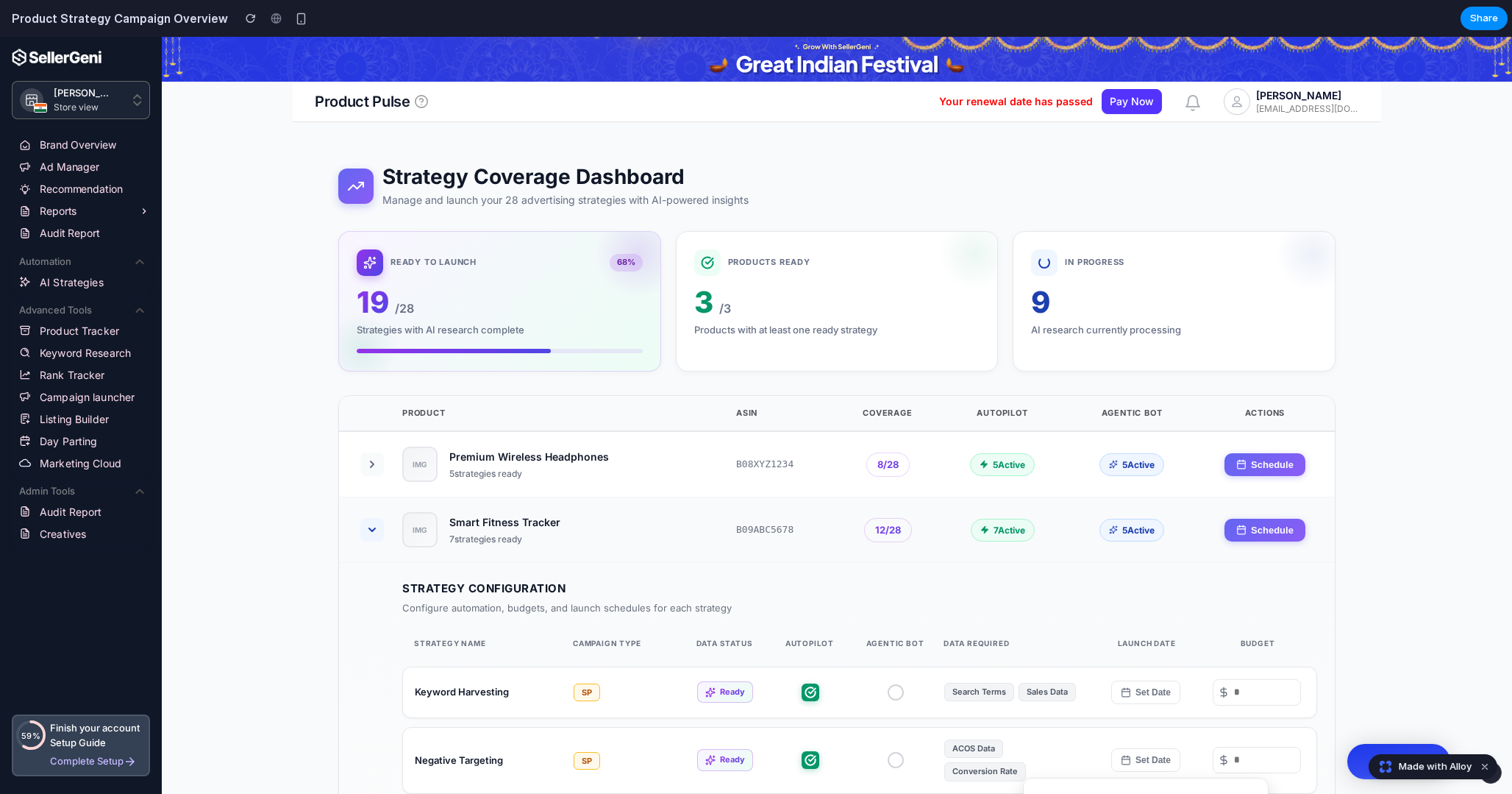
click at [367, 523] on button at bounding box center [372, 529] width 24 height 24
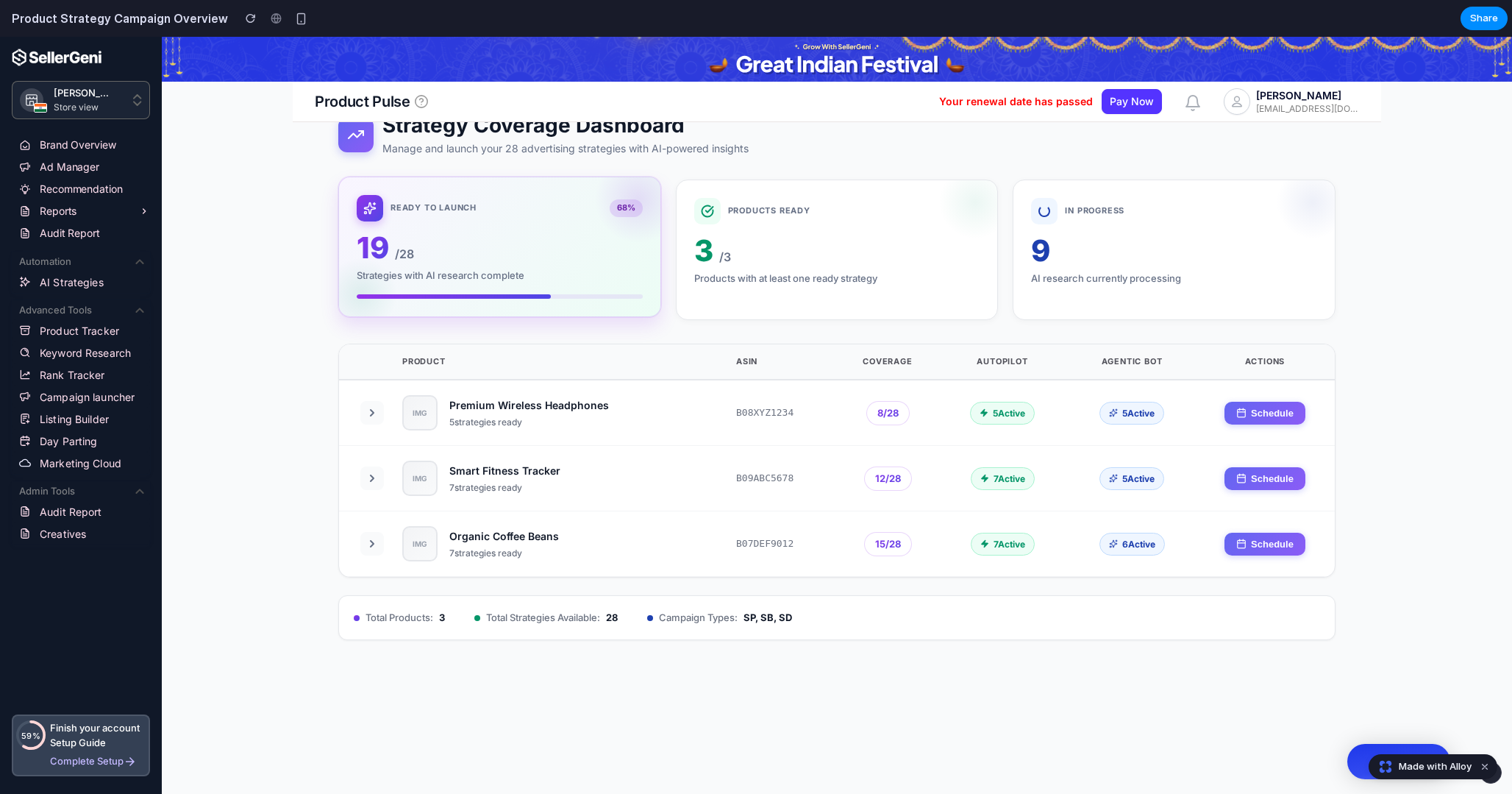
scroll to position [61, 0]
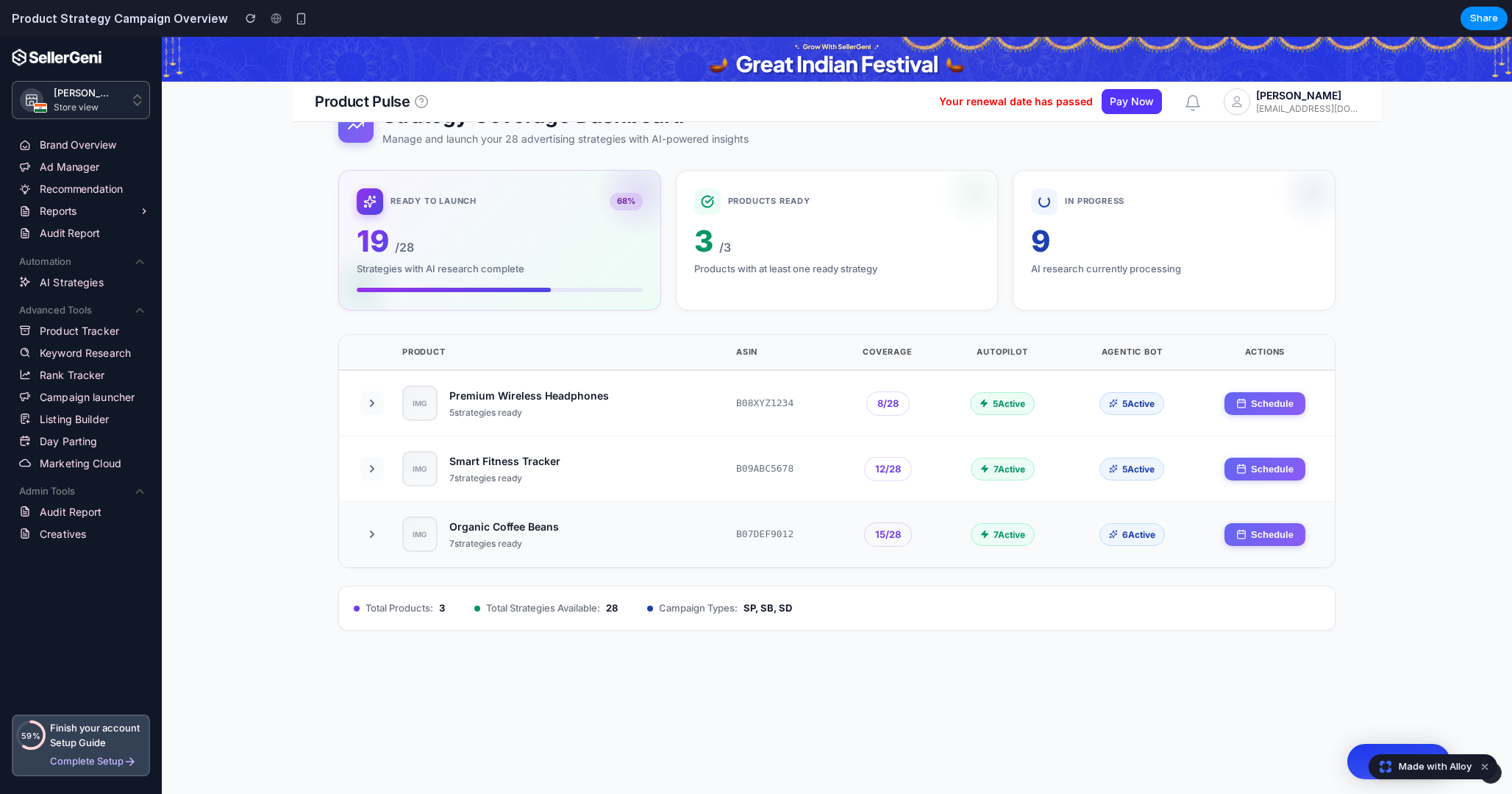
click at [379, 533] on button at bounding box center [372, 534] width 24 height 24
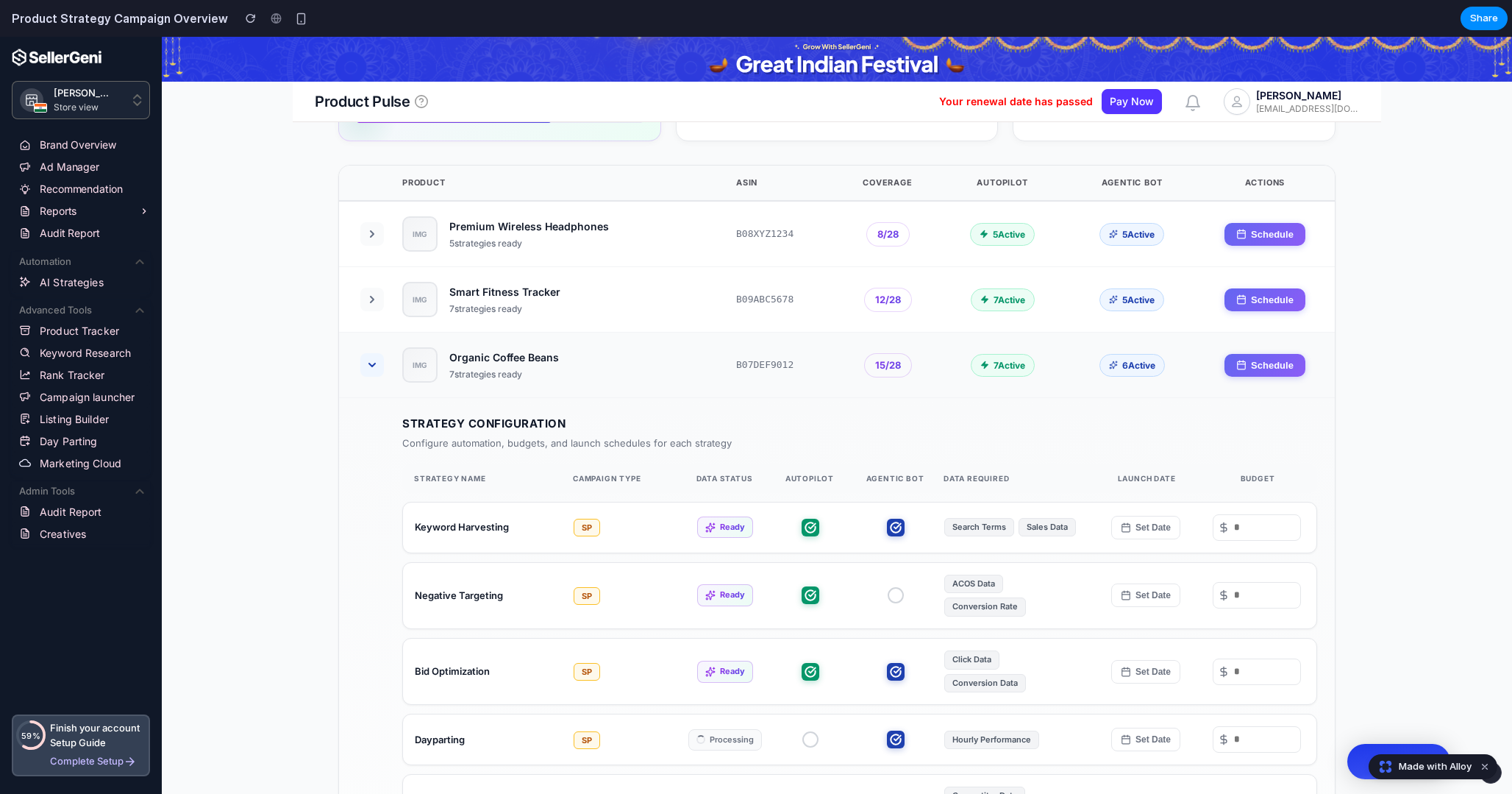
scroll to position [5, 0]
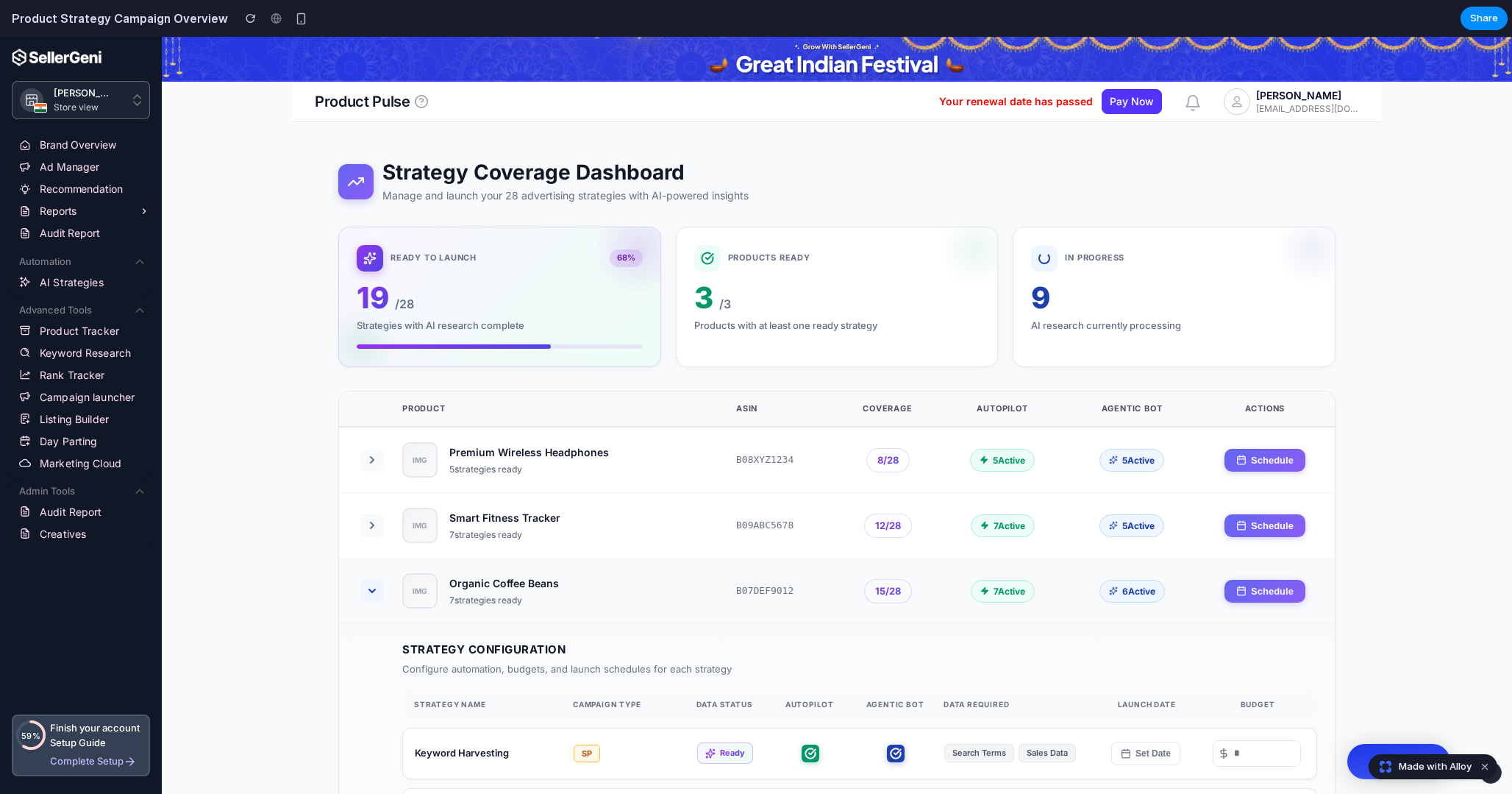
click at [370, 589] on icon at bounding box center [372, 590] width 6 height 3
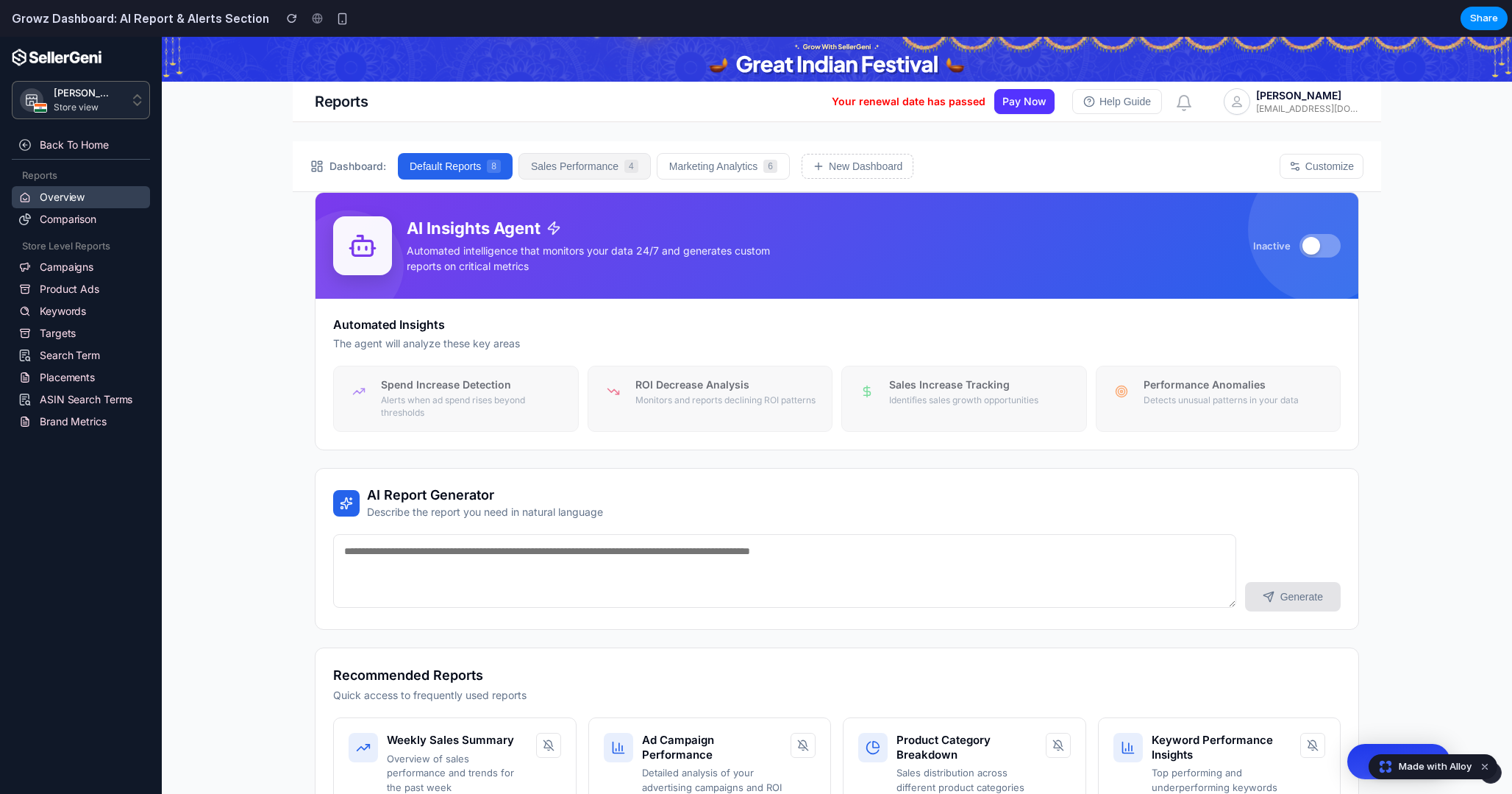
click at [572, 175] on button "Sales Performance 4" at bounding box center [585, 166] width 132 height 27
click at [708, 171] on button "Marketing Analytics 6" at bounding box center [723, 166] width 133 height 27
click at [825, 172] on button "New Dashboard" at bounding box center [857, 166] width 111 height 25
click at [492, 156] on button "Default Reports 8" at bounding box center [455, 166] width 116 height 27
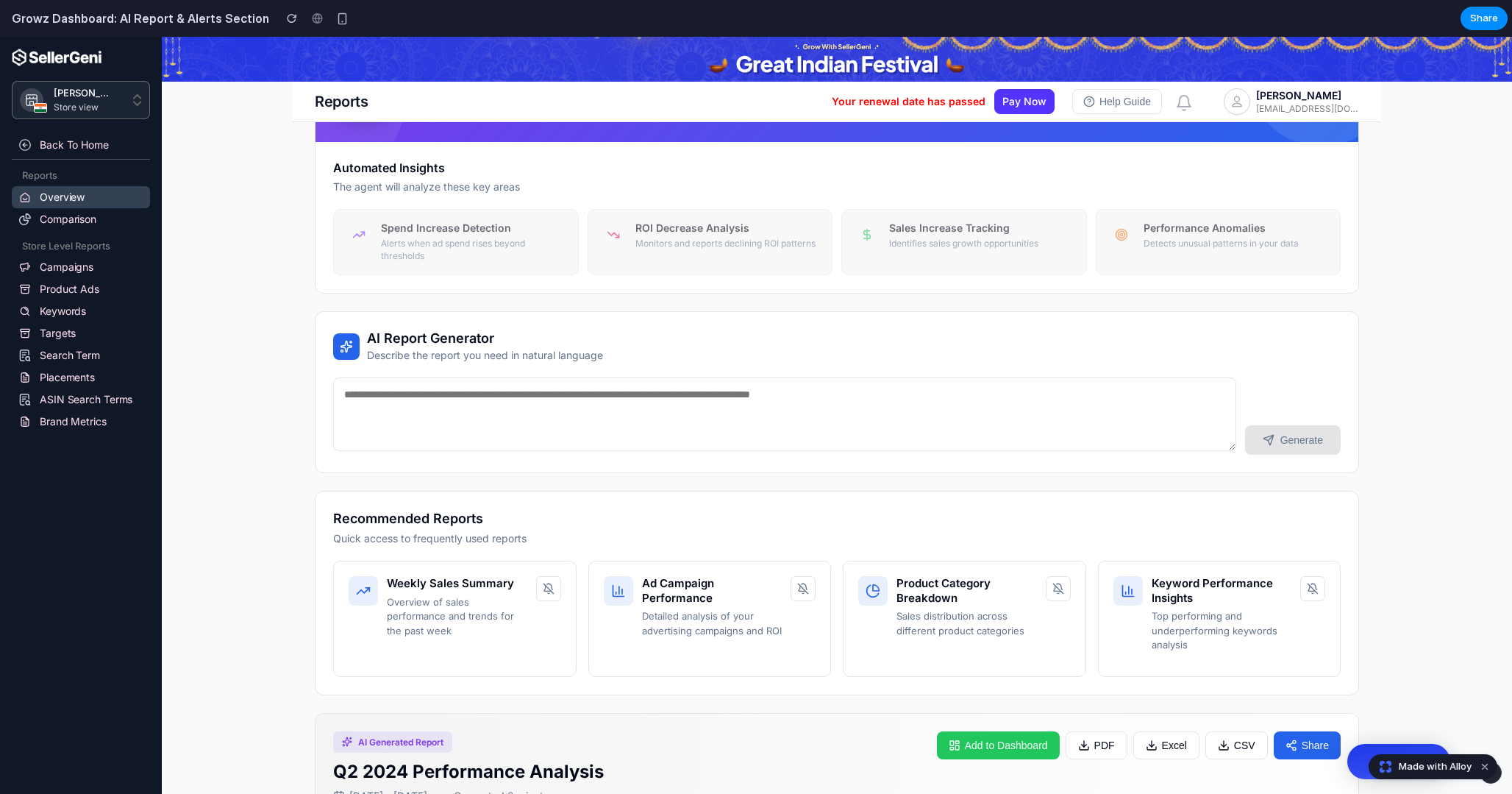
scroll to position [196, 0]
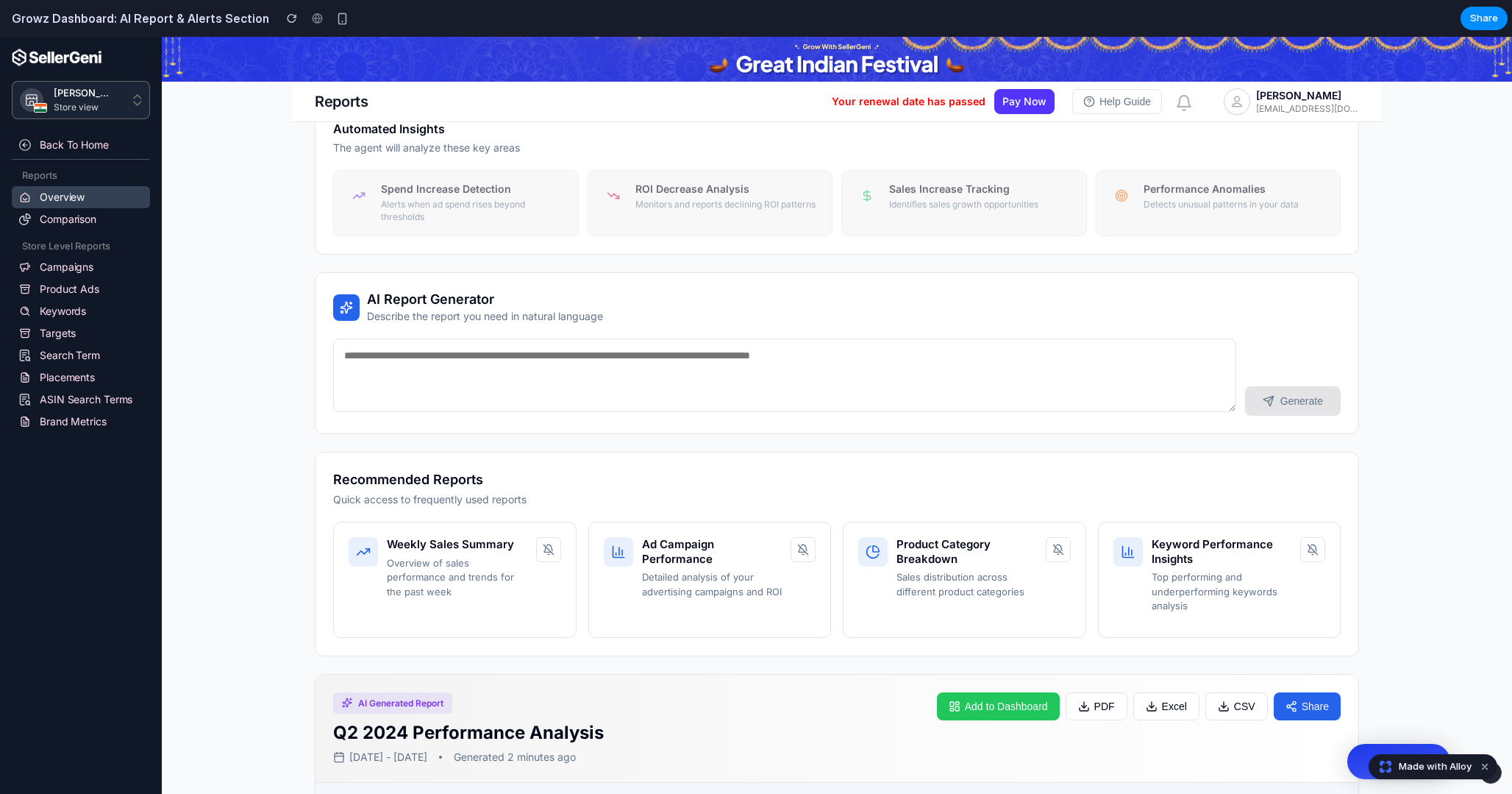
click at [497, 386] on textarea at bounding box center [784, 374] width 903 height 74
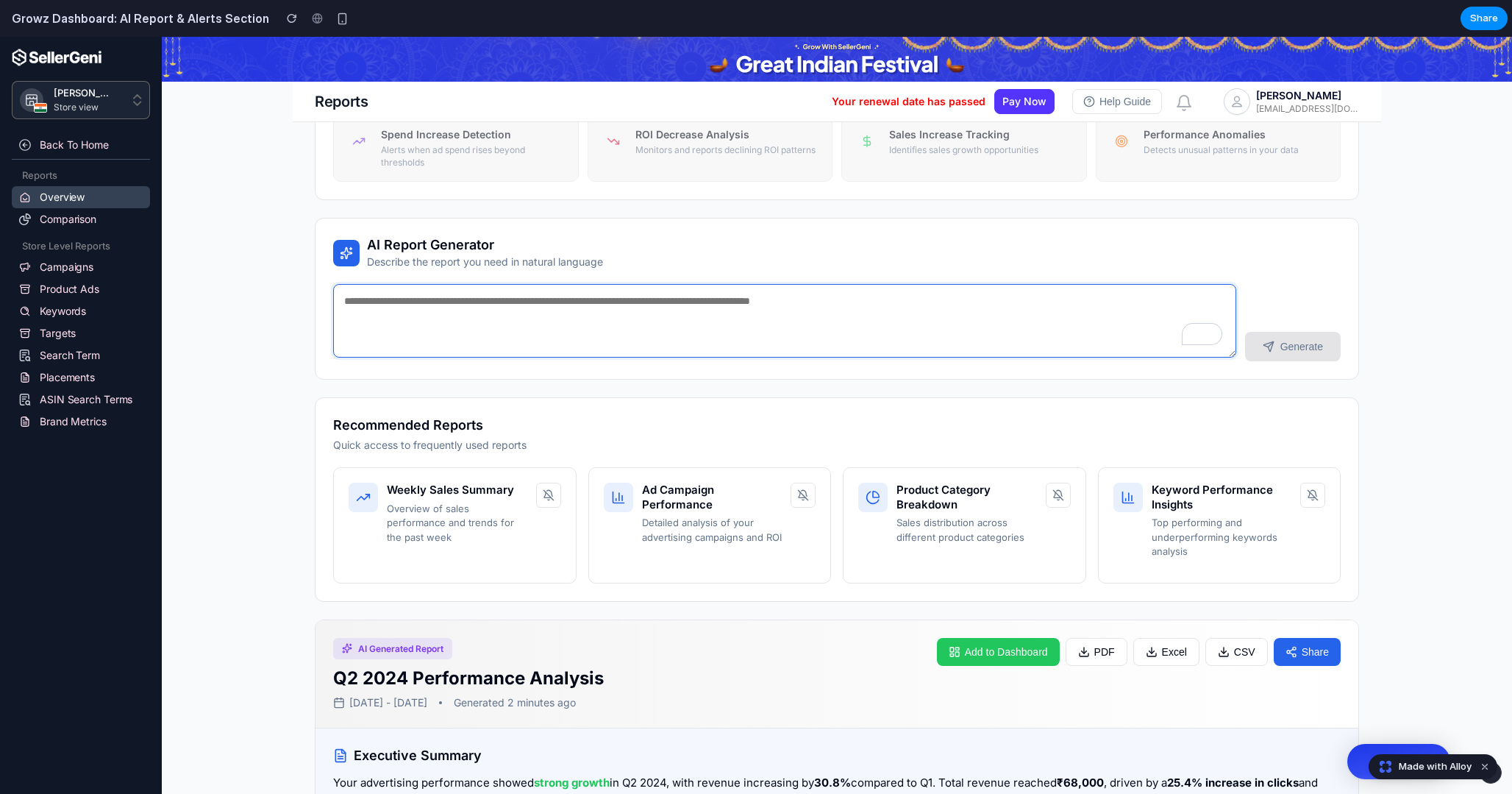
scroll to position [260, 0]
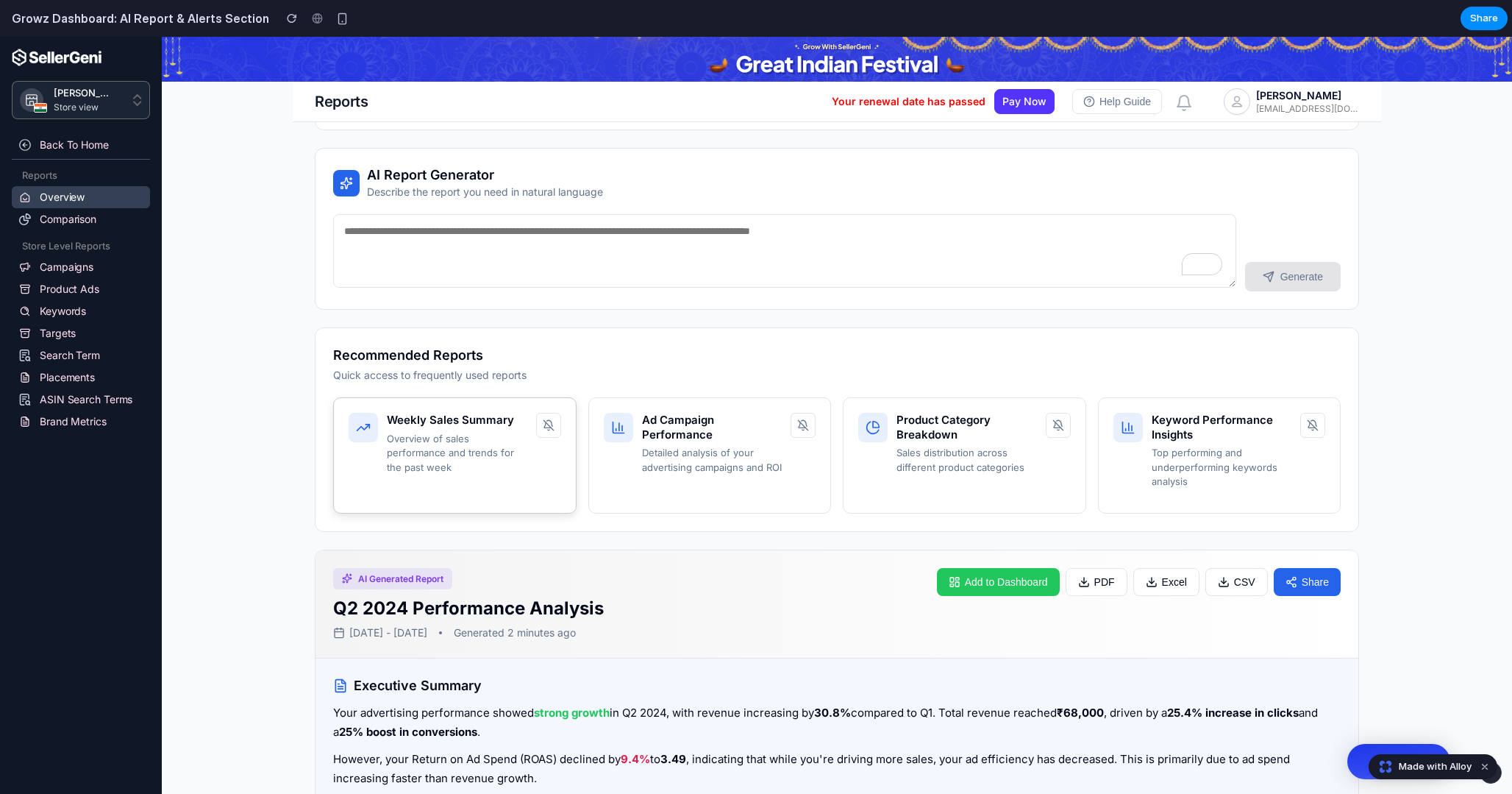
click at [480, 439] on p "Overview of sales performance and trends for the past week" at bounding box center [457, 453] width 140 height 43
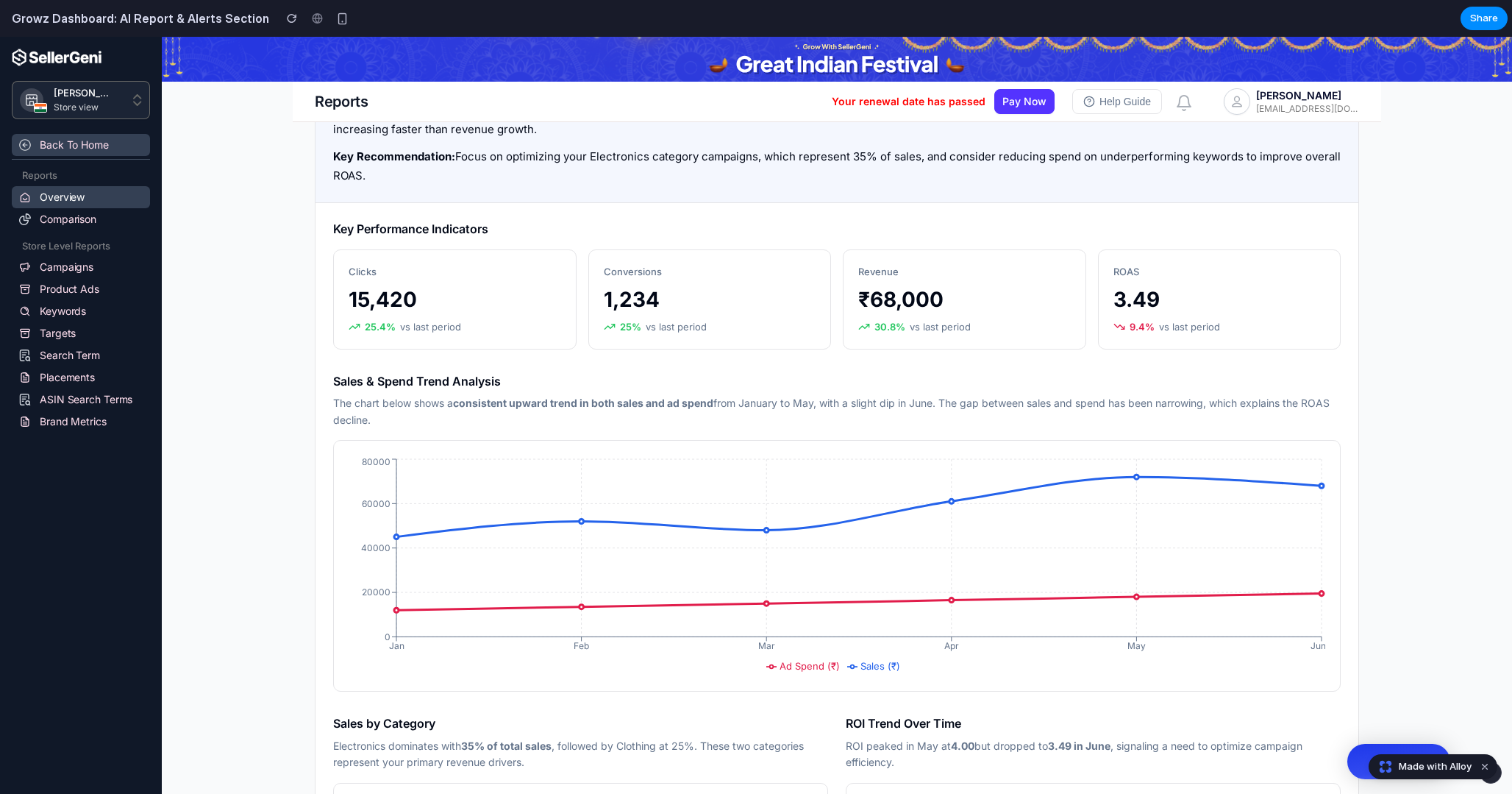
click at [102, 138] on div "Back to Home" at bounding box center [94, 145] width 110 height 17
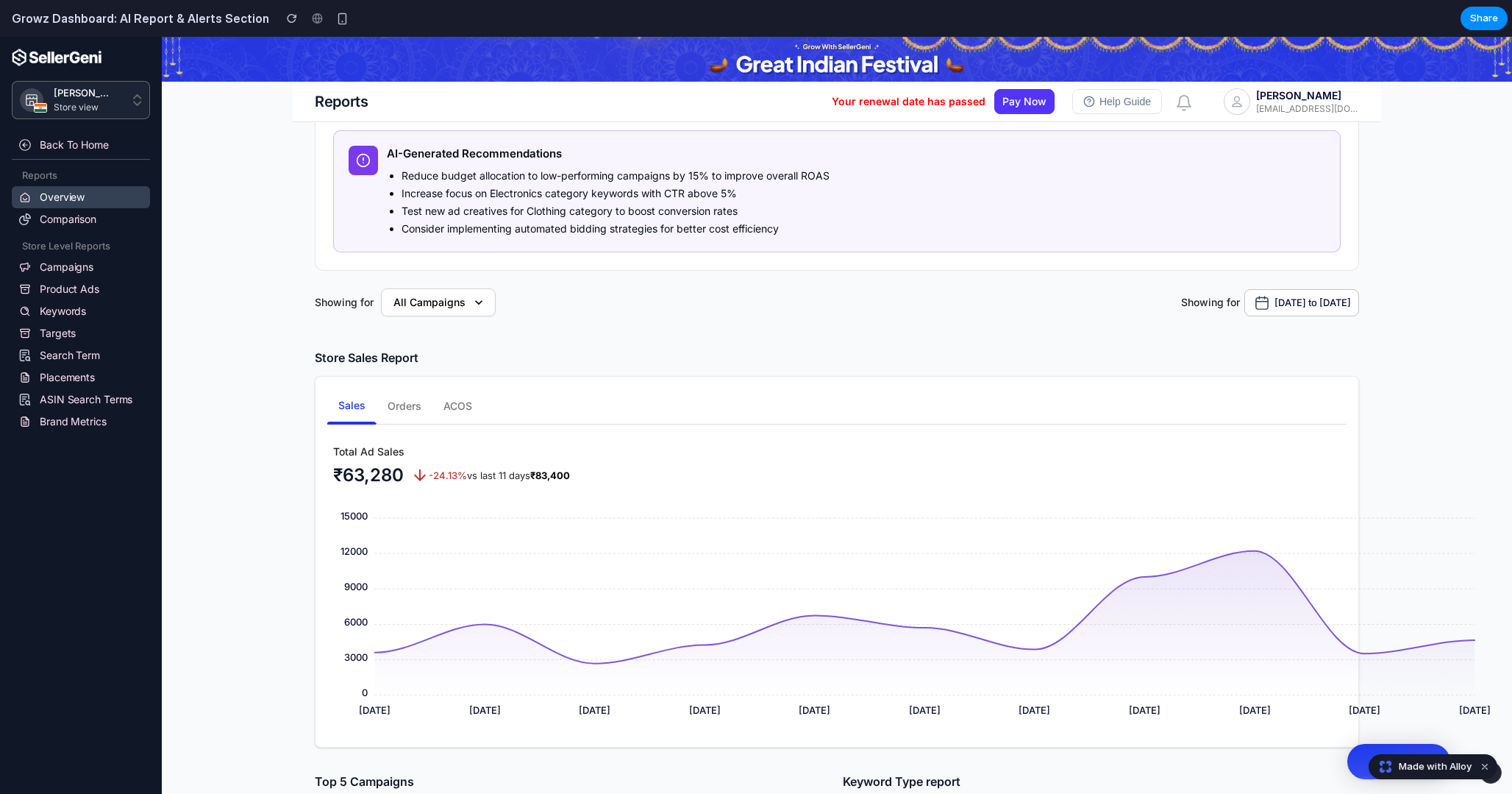
click at [471, 306] on icon "button" at bounding box center [478, 301] width 14 height 14
click at [465, 304] on span "All Campaigns" at bounding box center [438, 302] width 89 height 17
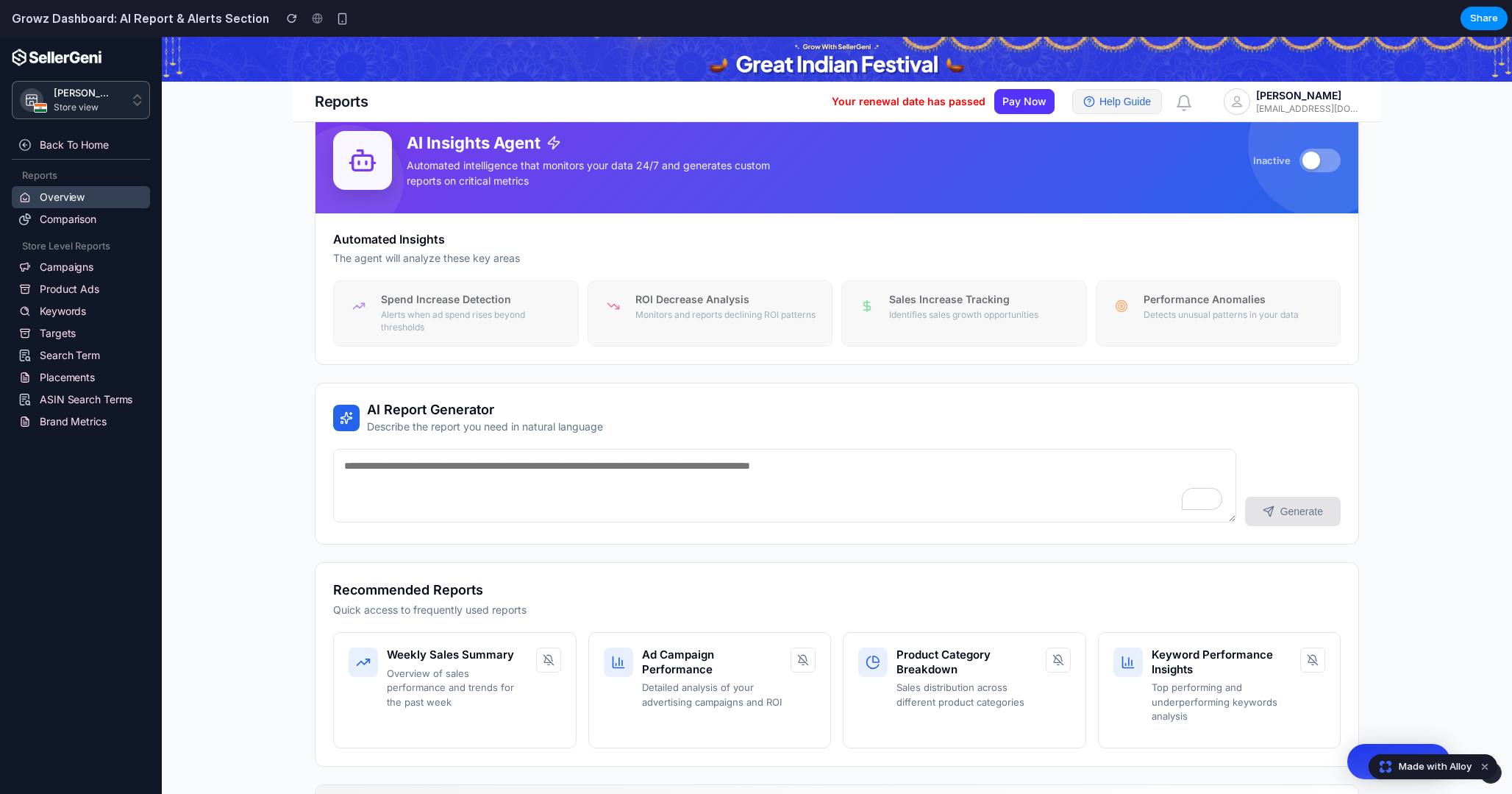
click at [1116, 104] on button "Help Guide" at bounding box center [1116, 102] width 89 height 25
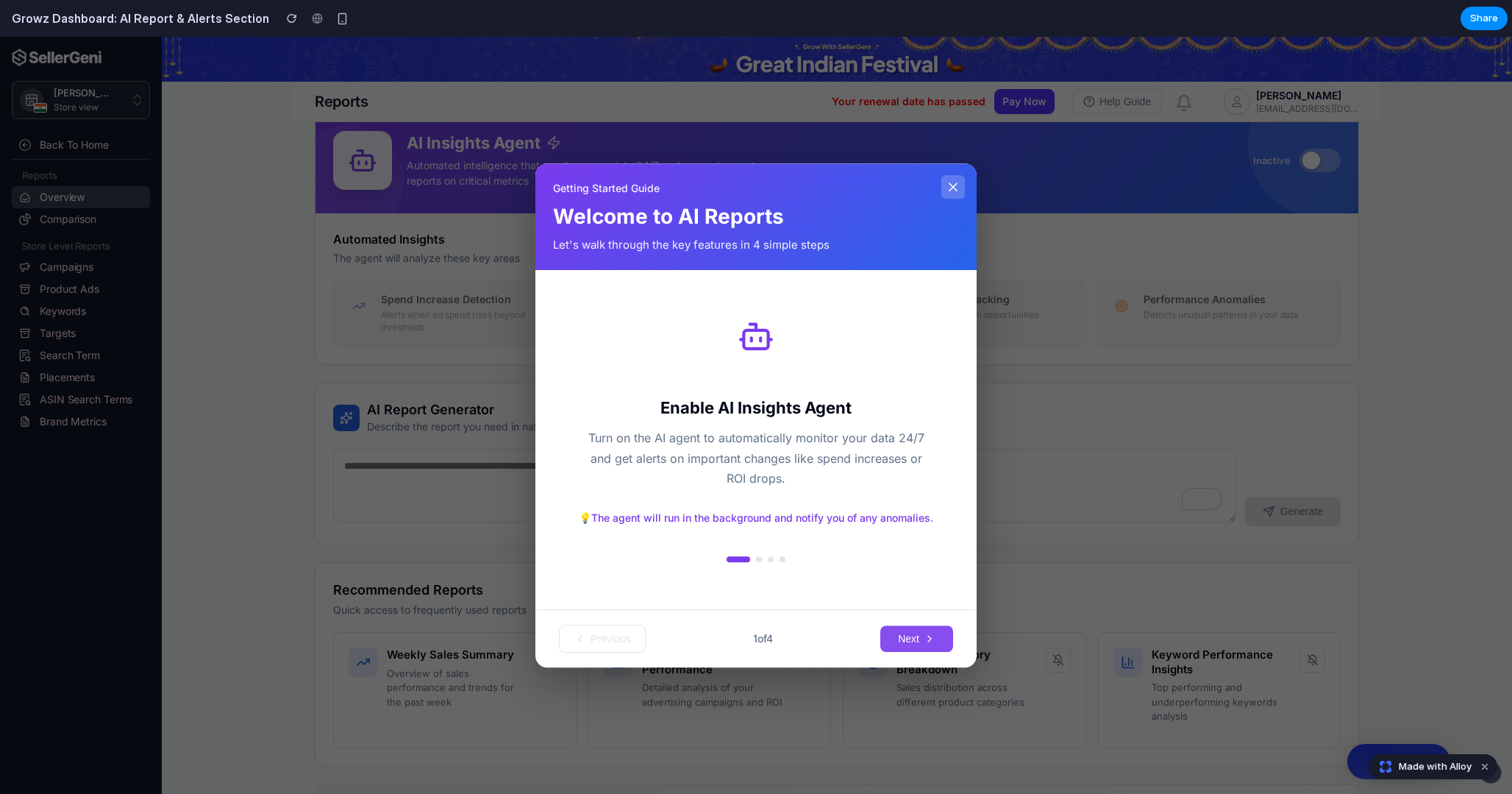
click at [896, 634] on button "Next" at bounding box center [917, 638] width 73 height 27
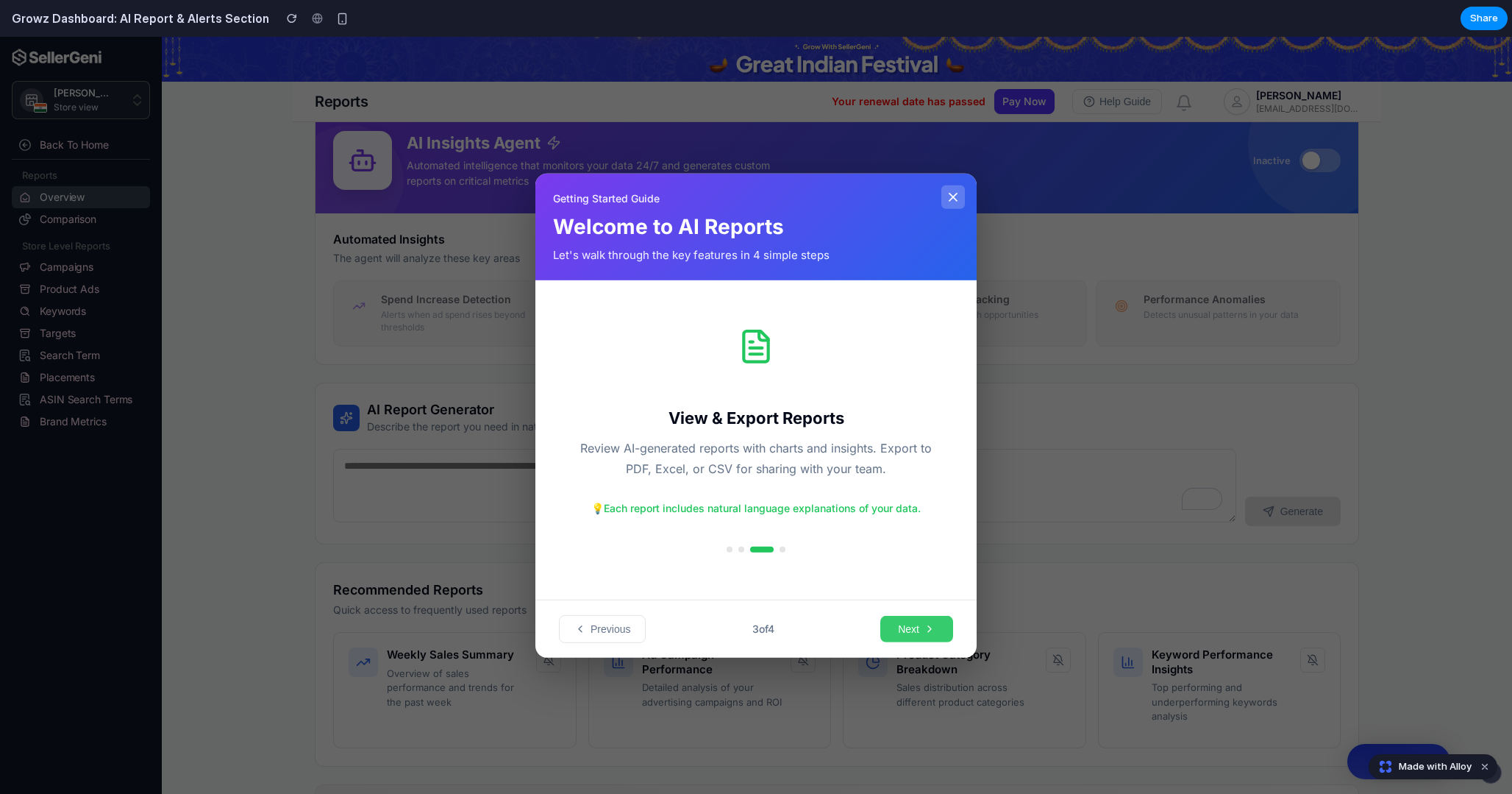
click at [896, 634] on button "Next" at bounding box center [917, 629] width 73 height 27
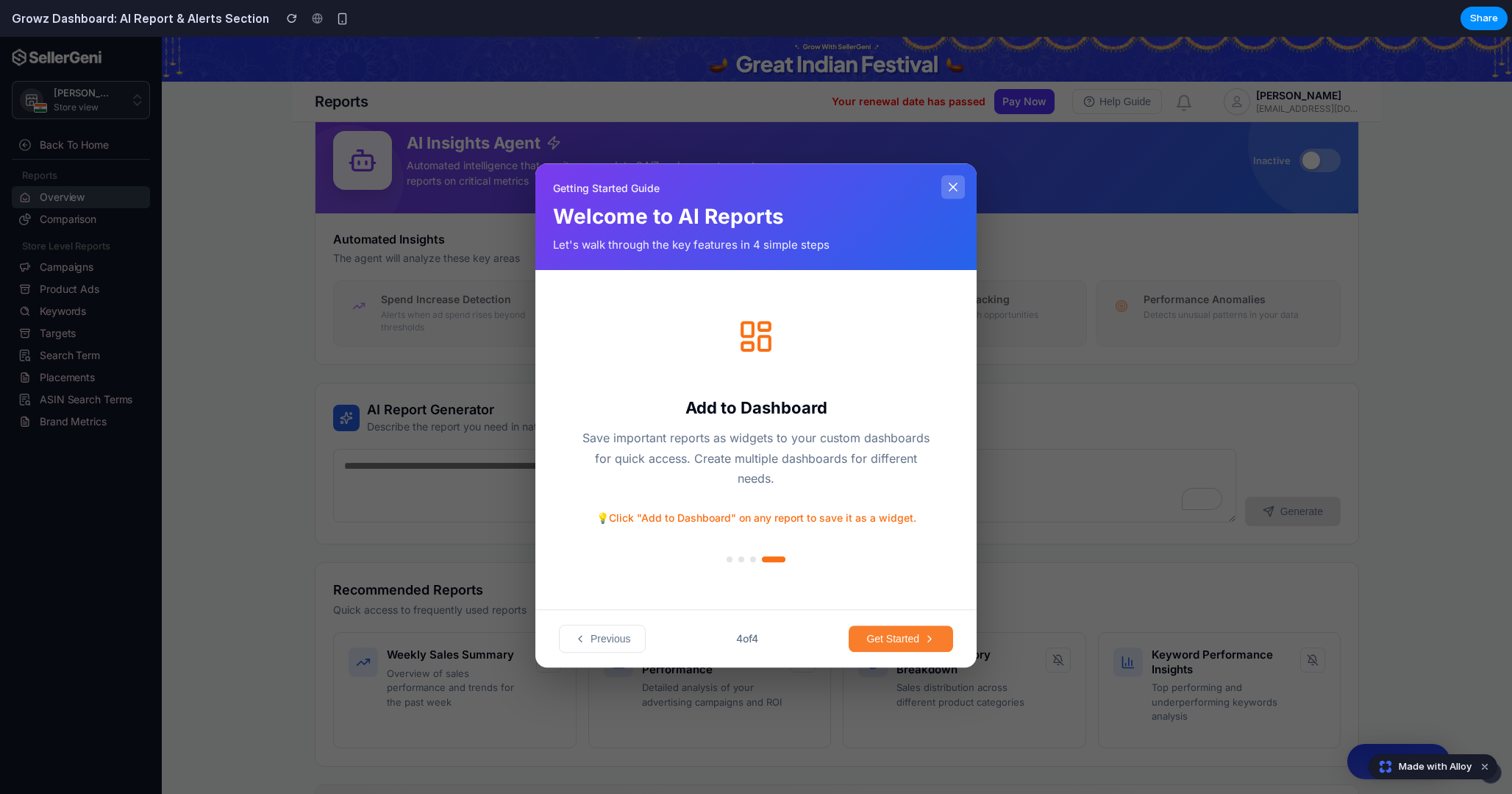
click at [896, 634] on button "Get Started" at bounding box center [900, 638] width 105 height 27
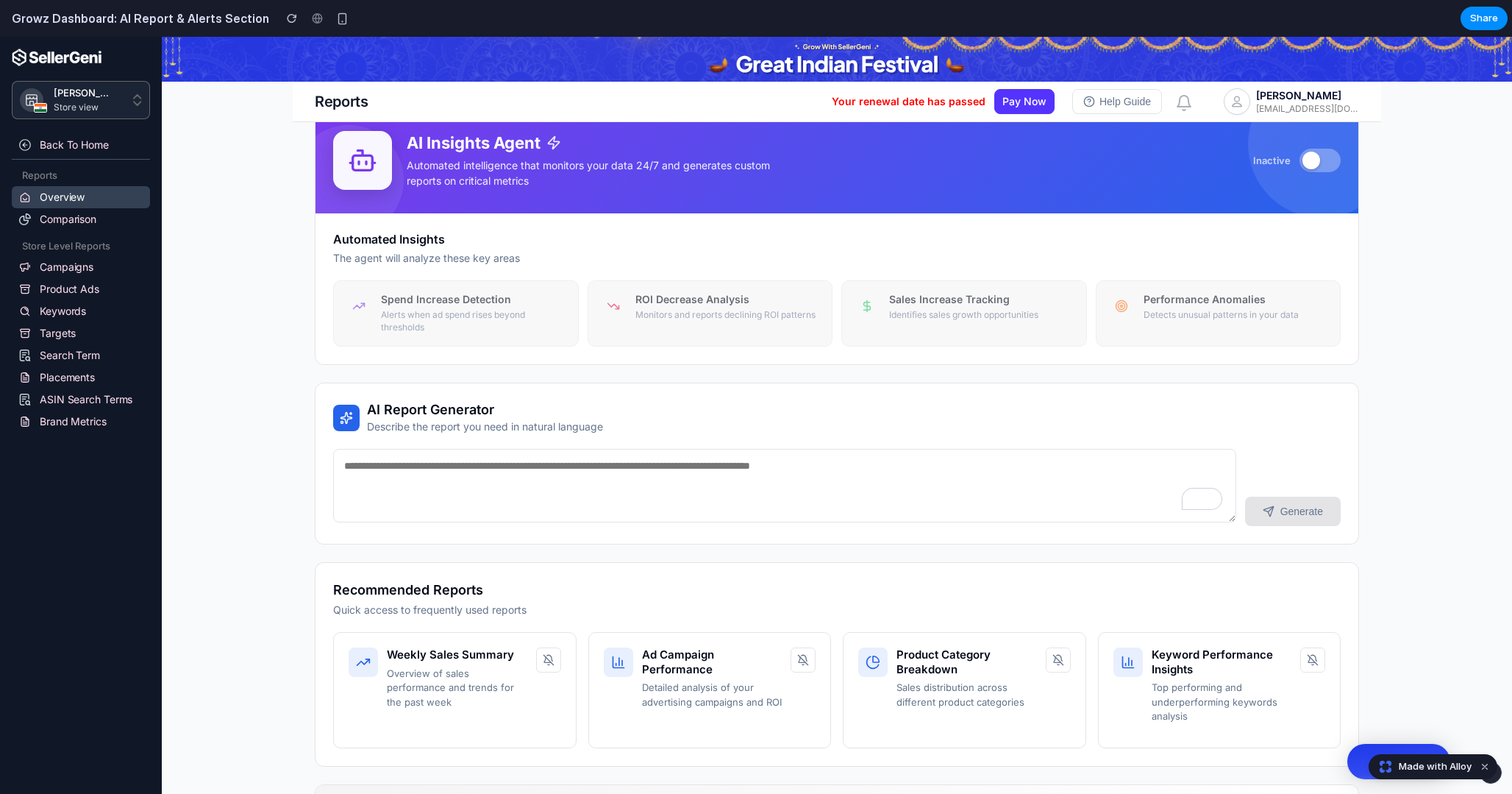
scroll to position [0, 0]
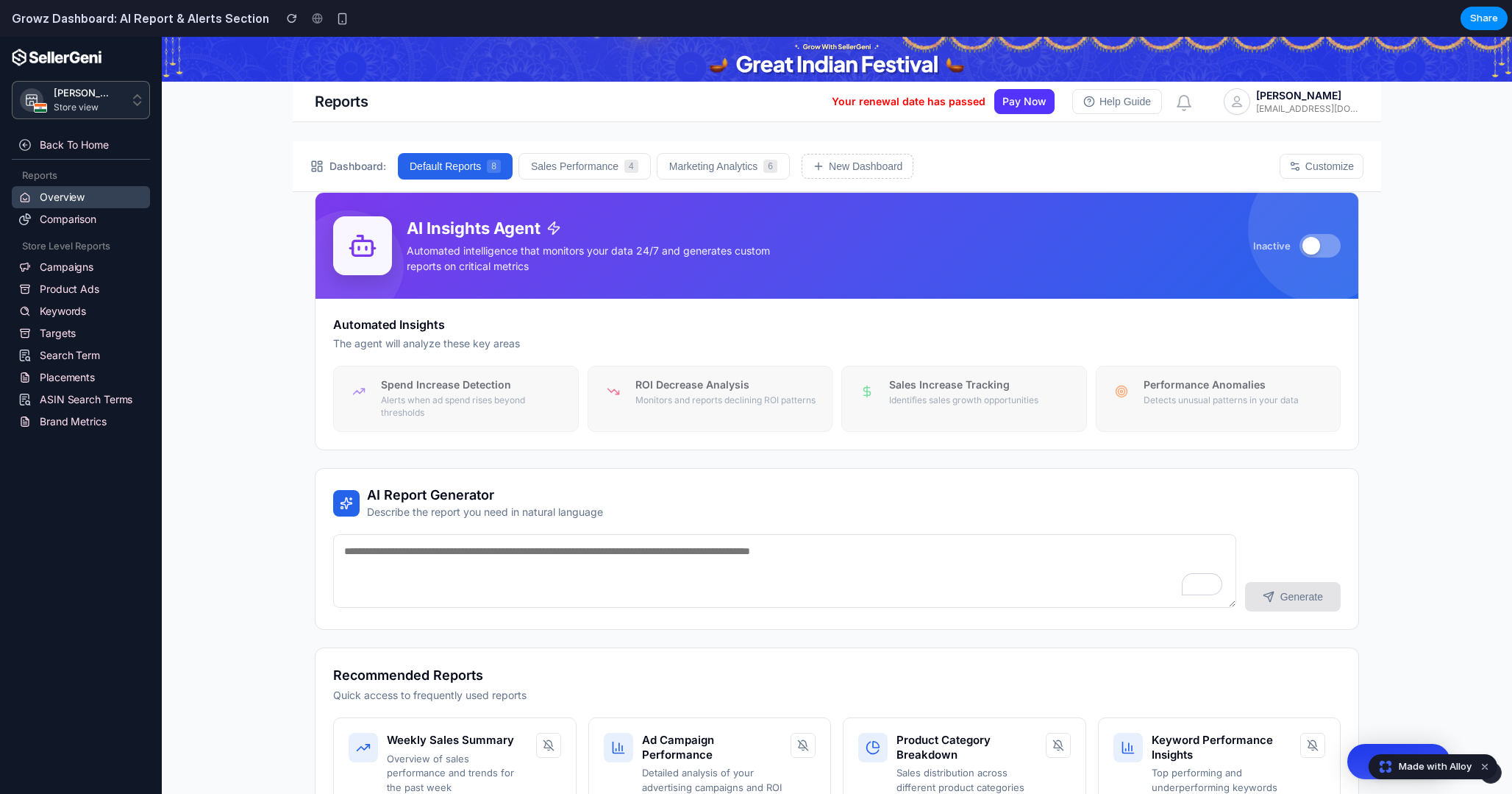
click at [1314, 254] on button at bounding box center [1320, 246] width 41 height 24
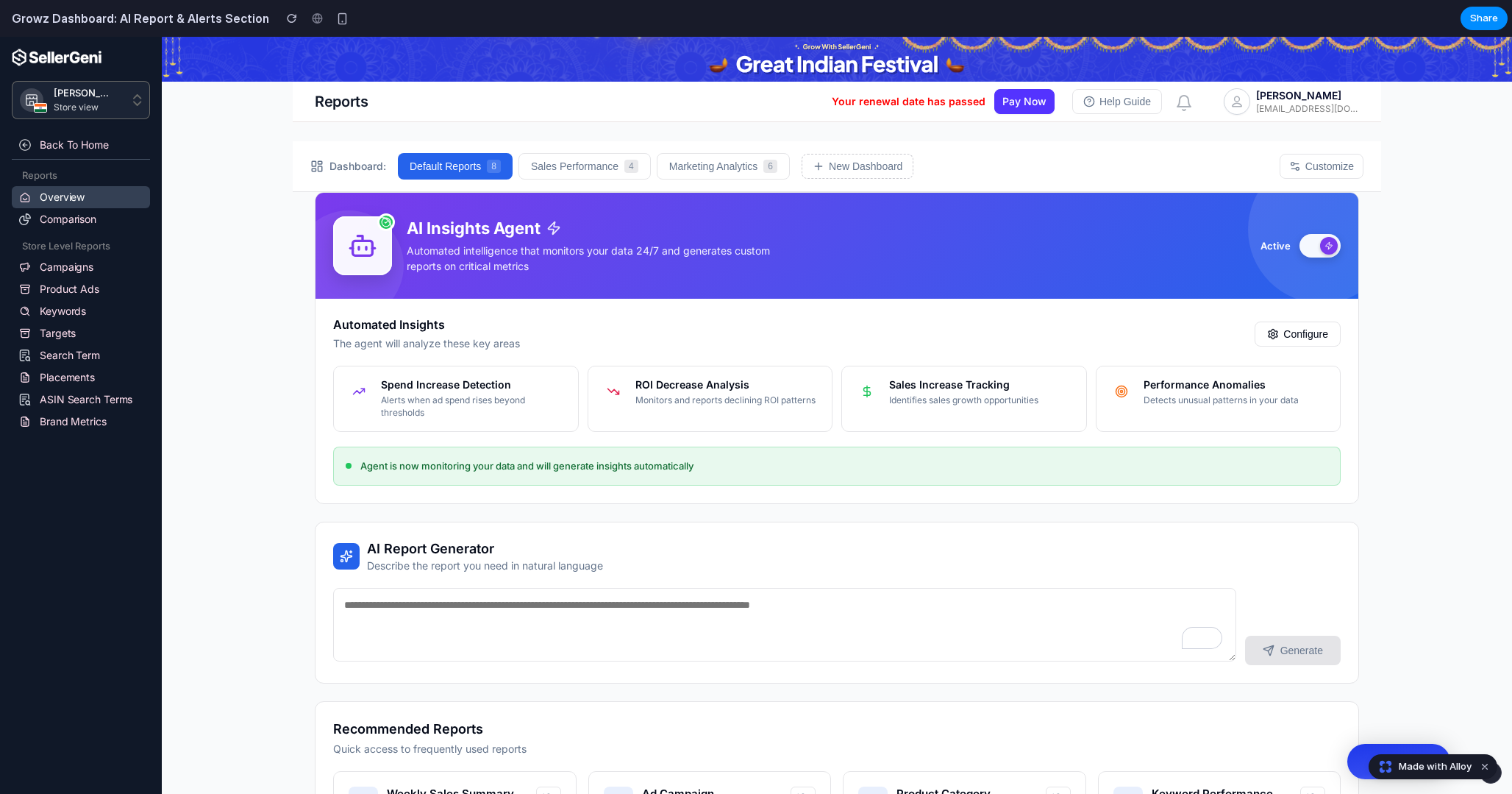
click at [1314, 253] on button at bounding box center [1320, 246] width 41 height 24
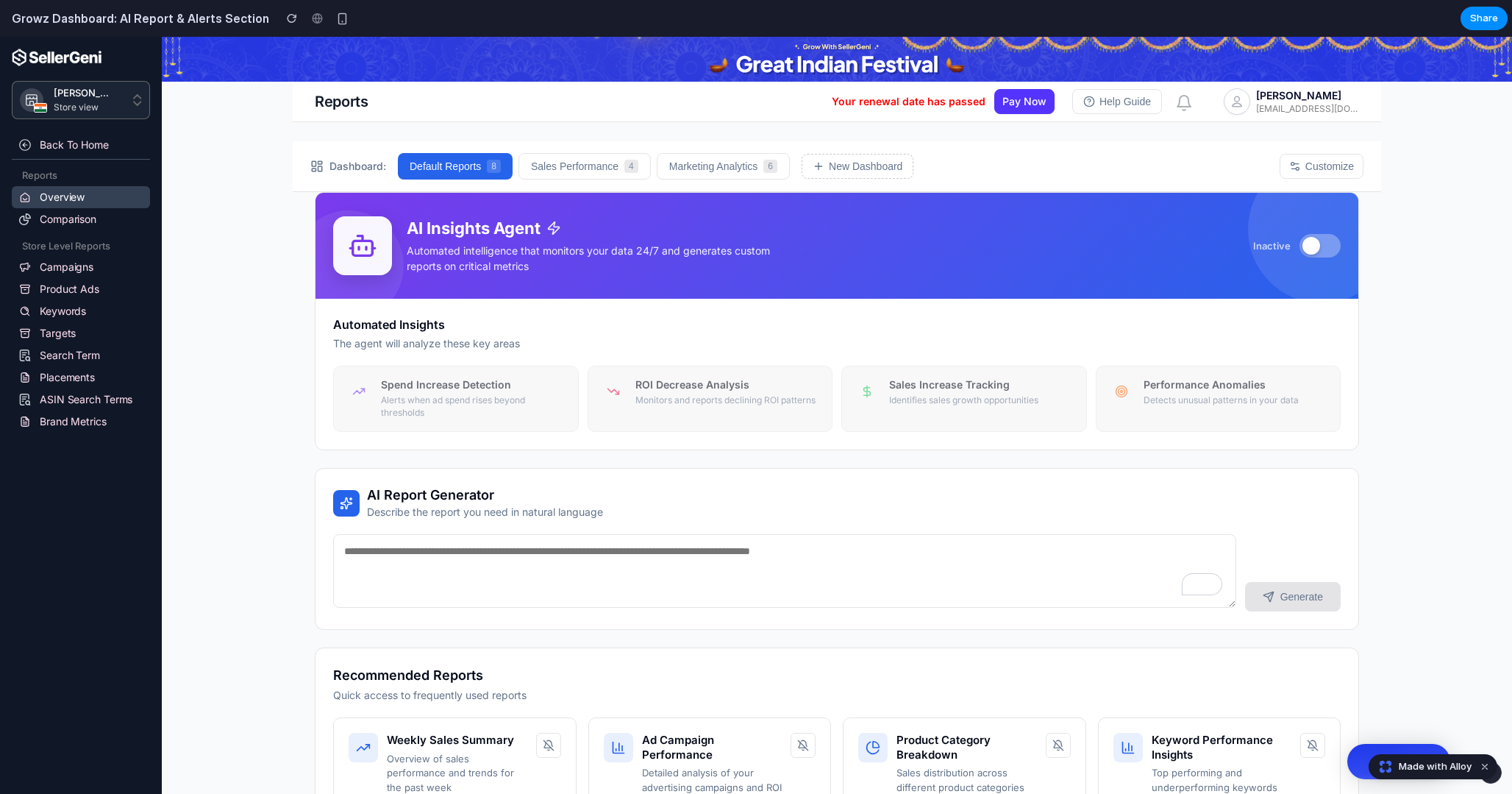
click at [1314, 253] on div at bounding box center [1311, 246] width 17 height 17
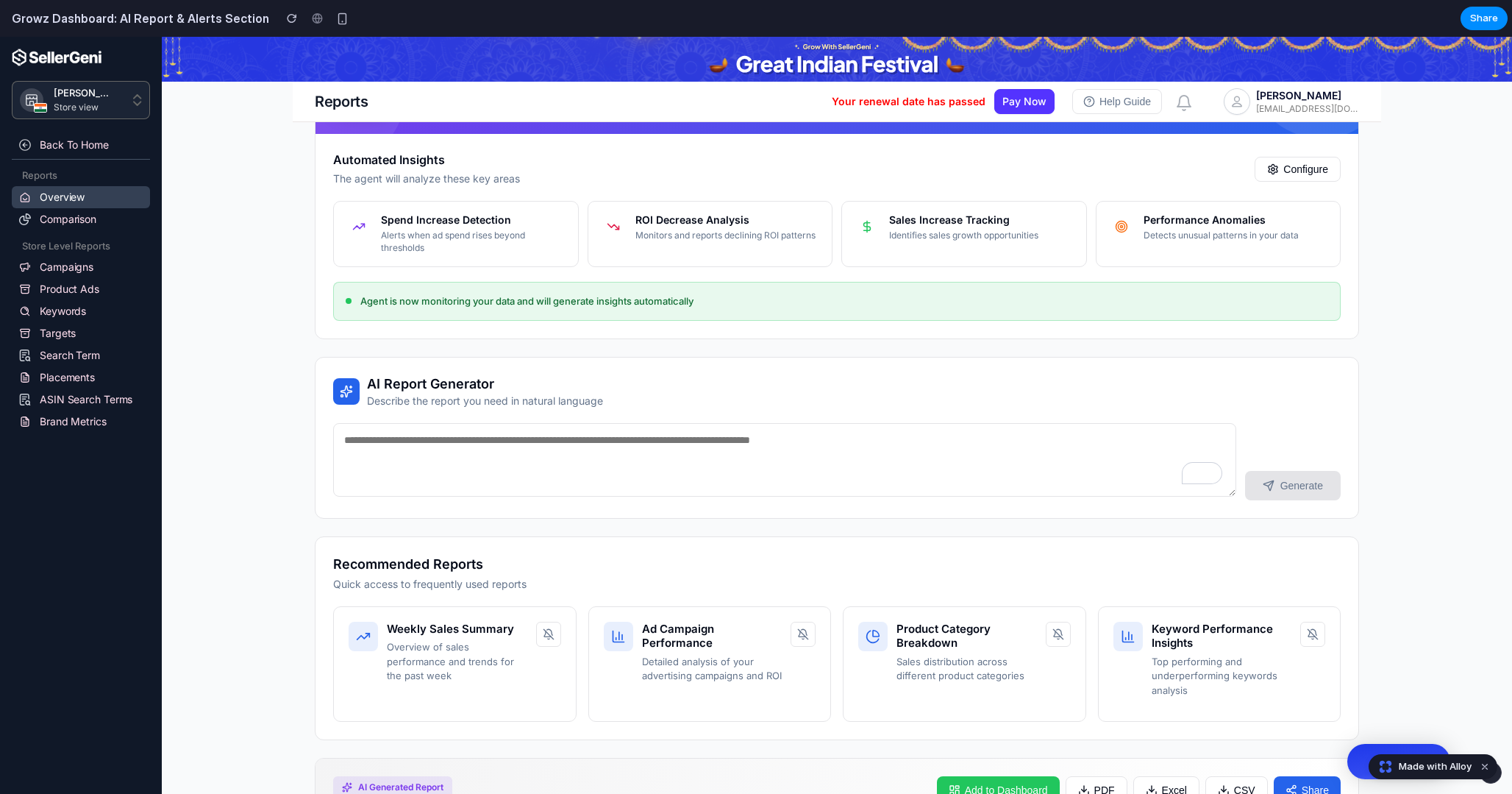
scroll to position [225, 0]
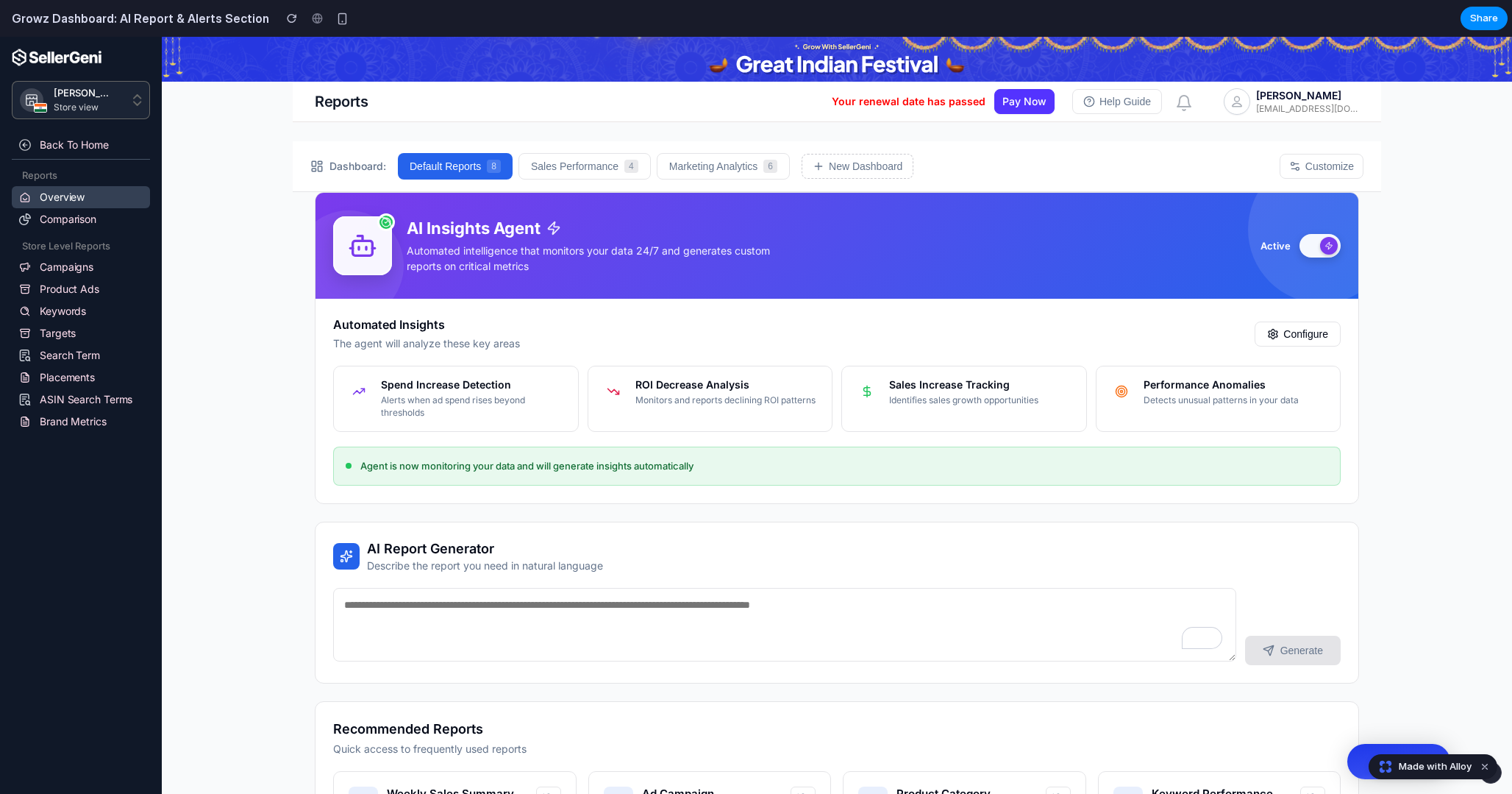
click at [1326, 237] on div at bounding box center [1329, 246] width 17 height 17
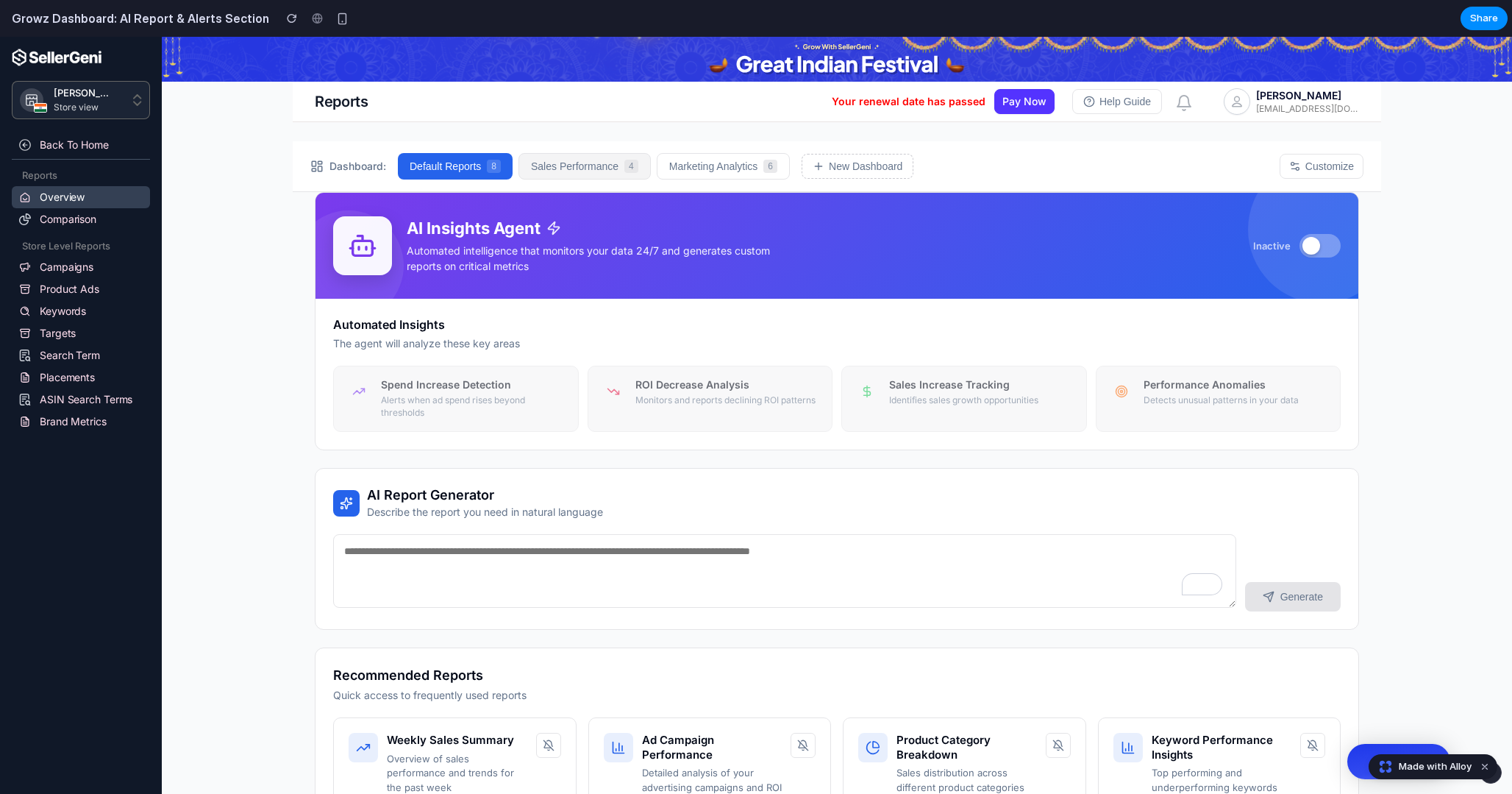
click at [608, 159] on button "Sales Performance 4" at bounding box center [585, 166] width 132 height 27
click at [731, 169] on button "Marketing Analytics 6" at bounding box center [723, 166] width 133 height 27
click at [470, 169] on button "Default Reports 8" at bounding box center [455, 166] width 116 height 27
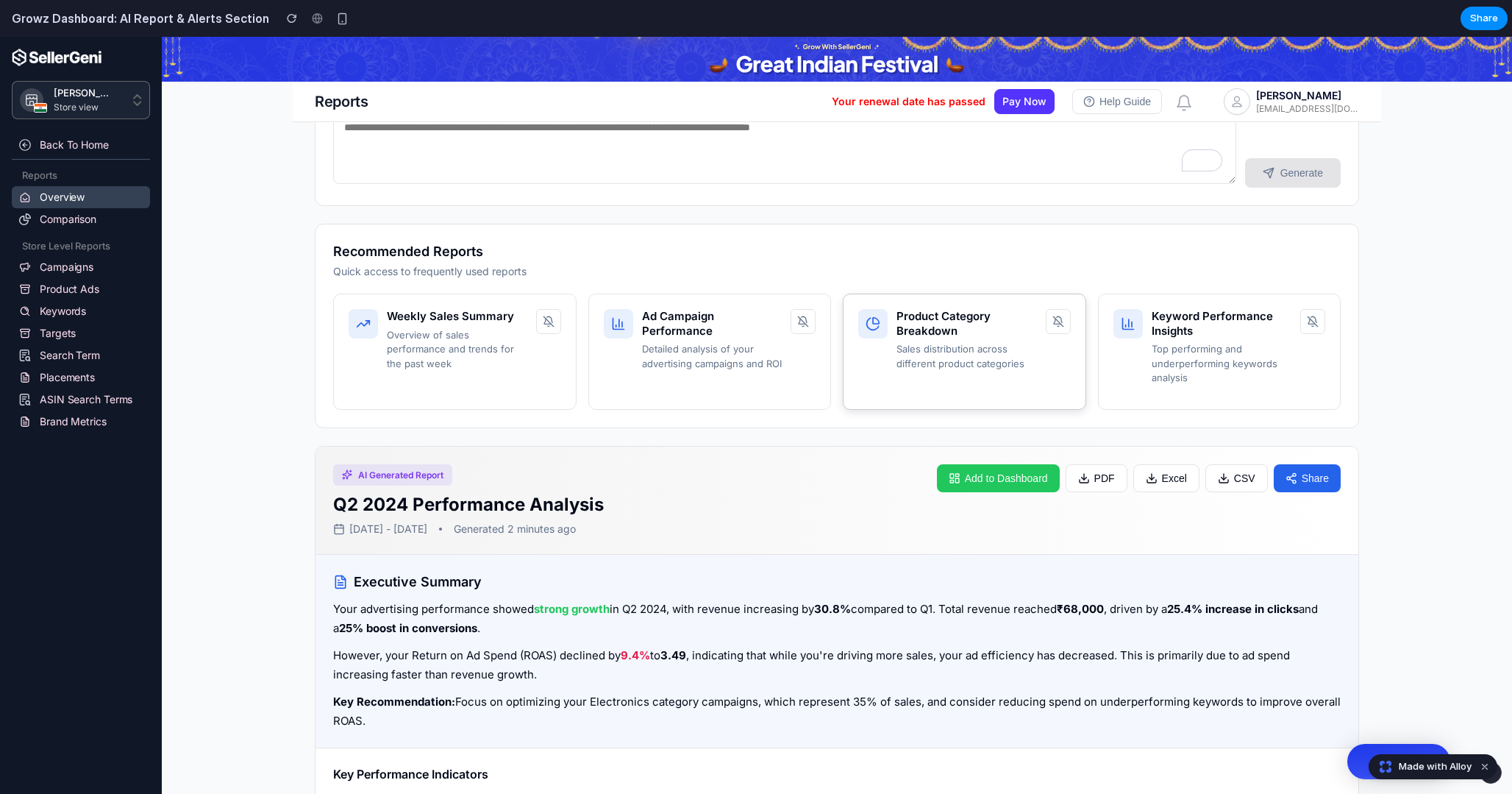
click at [932, 348] on p "Sales distribution across different product categories" at bounding box center [967, 356] width 140 height 29
click at [708, 338] on div "Ad Campaign Performance Detailed analysis of your advertising campaigns and ROI" at bounding box center [712, 340] width 140 height 61
click at [464, 366] on p "Overview of sales performance and trends for the past week" at bounding box center [457, 349] width 140 height 43
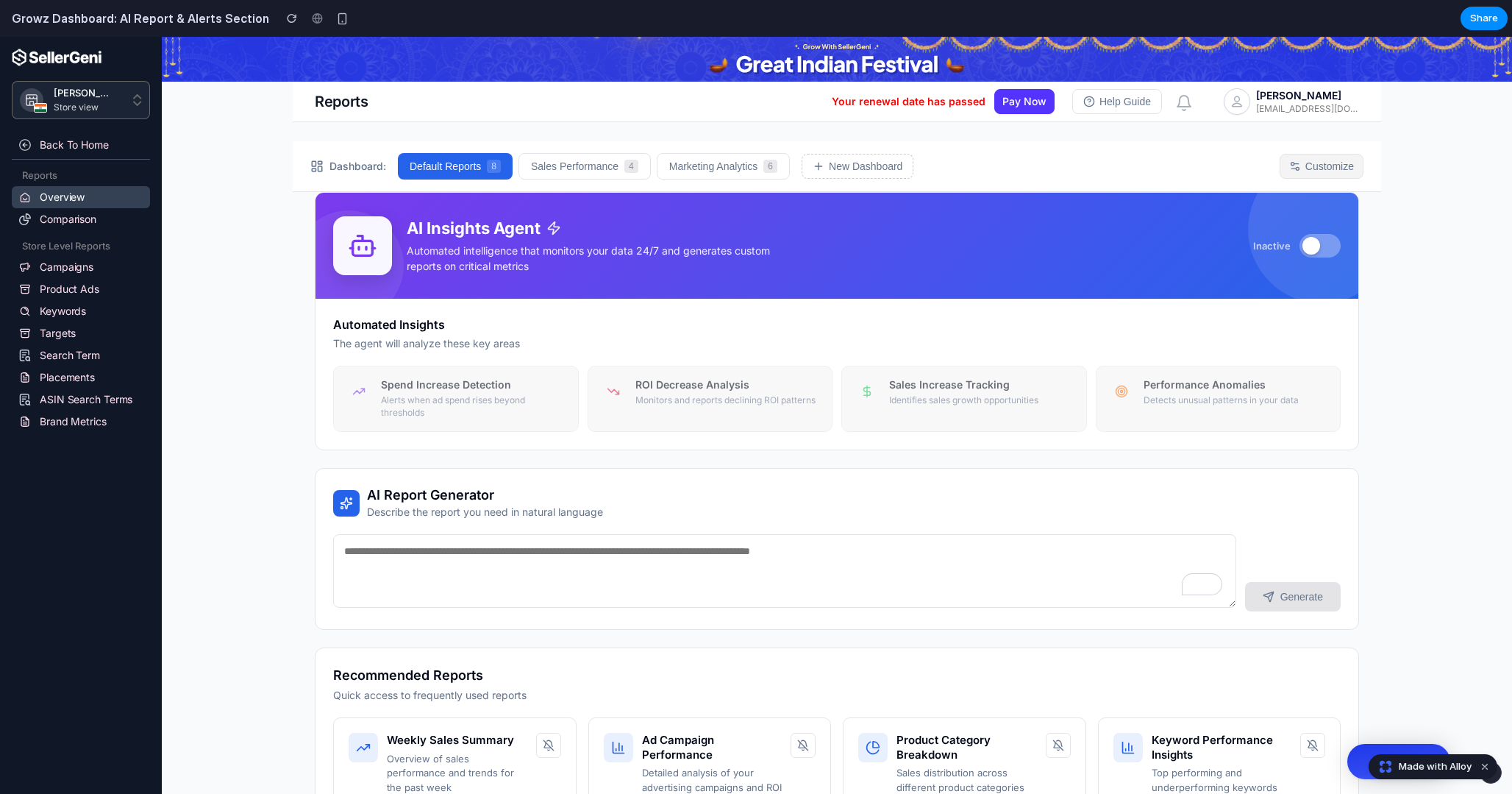
click at [1325, 160] on button "Customize" at bounding box center [1321, 166] width 84 height 25
click at [737, 166] on button "Marketing Analytics 6" at bounding box center [723, 166] width 133 height 27
click at [583, 166] on button "Sales Performance 4" at bounding box center [587, 166] width 132 height 27
click at [444, 175] on button "Default Reports 8" at bounding box center [455, 166] width 116 height 27
